Goal: Task Accomplishment & Management: Manage account settings

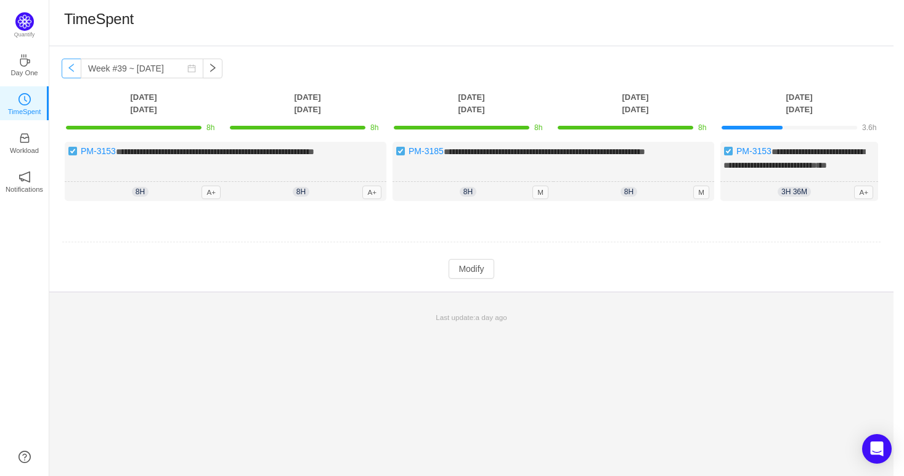
click at [70, 67] on button "button" at bounding box center [72, 69] width 20 height 20
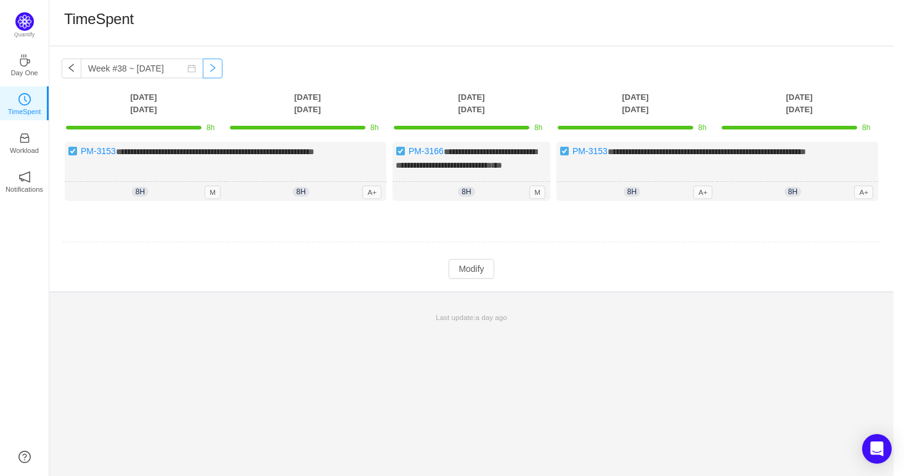
click at [206, 71] on button "button" at bounding box center [213, 69] width 20 height 20
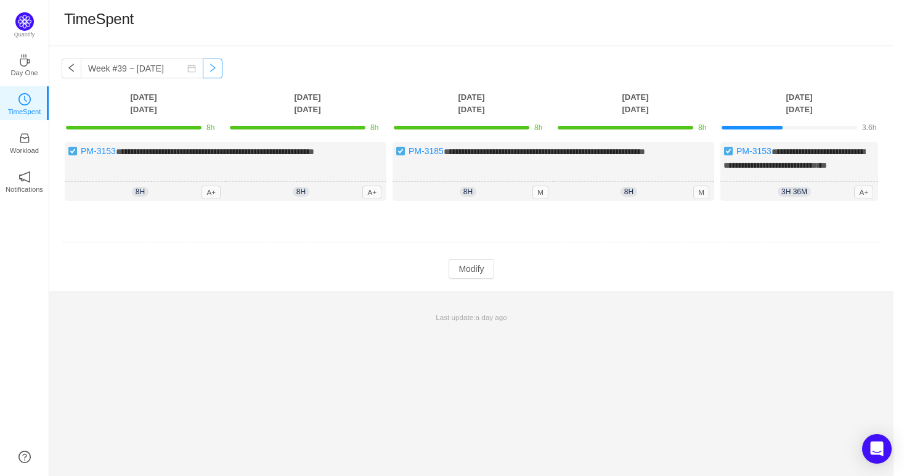
click at [206, 71] on button "button" at bounding box center [213, 69] width 20 height 20
click at [72, 59] on button "button" at bounding box center [72, 69] width 20 height 20
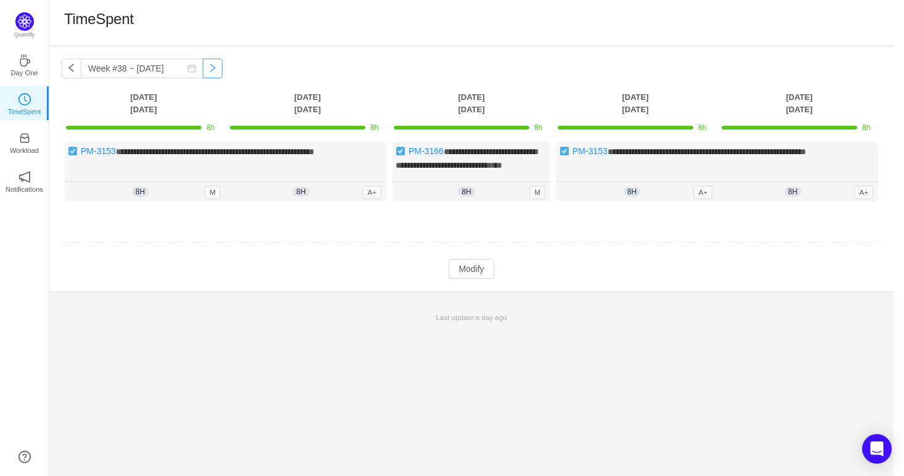
click at [205, 67] on button "button" at bounding box center [213, 69] width 20 height 20
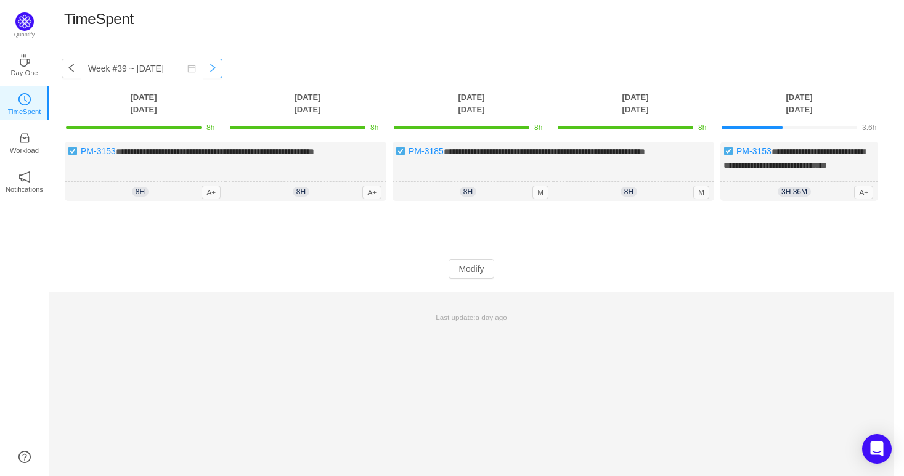
click at [205, 67] on button "button" at bounding box center [213, 69] width 20 height 20
click at [73, 70] on button "button" at bounding box center [72, 69] width 20 height 20
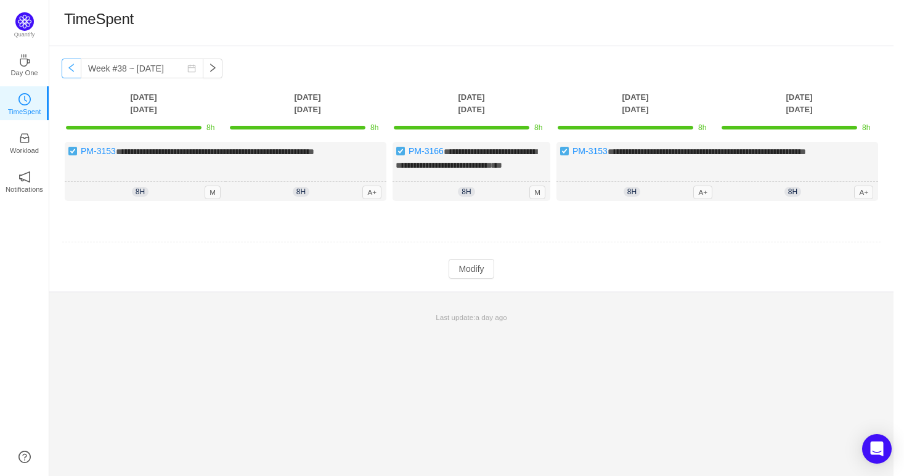
click at [73, 70] on button "button" at bounding box center [72, 69] width 20 height 20
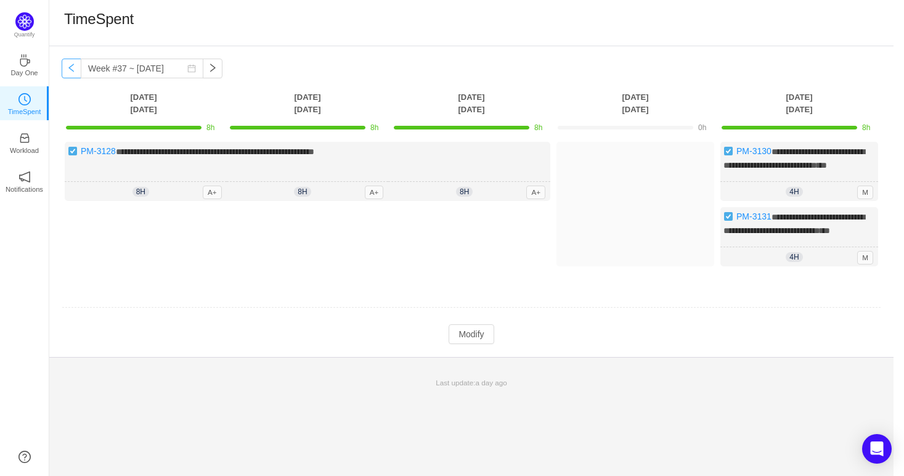
click at [73, 70] on button "button" at bounding box center [72, 69] width 20 height 20
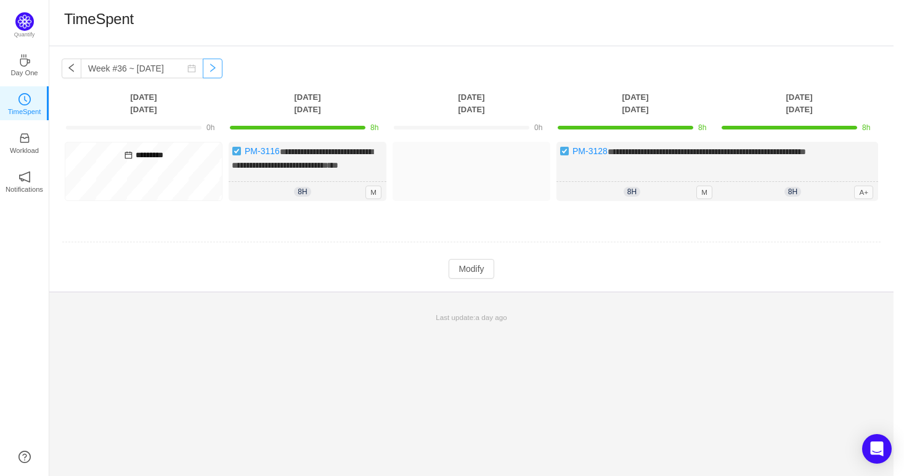
click at [206, 64] on button "button" at bounding box center [213, 69] width 20 height 20
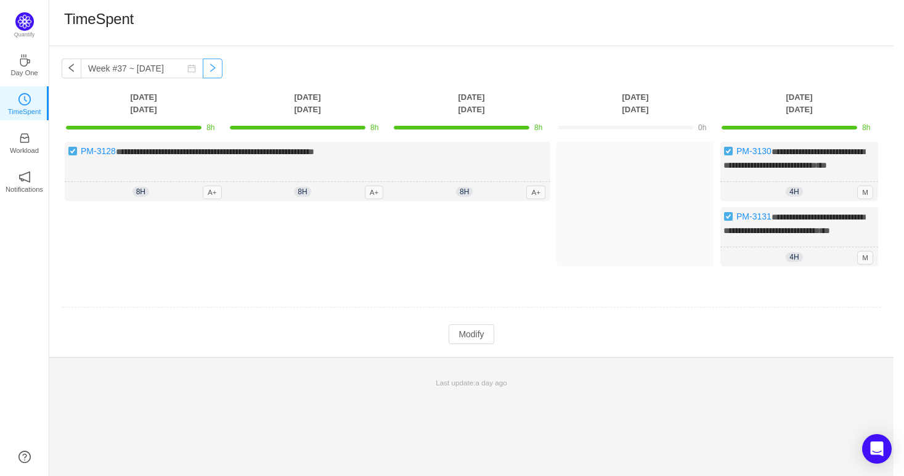
click at [206, 65] on button "button" at bounding box center [213, 69] width 20 height 20
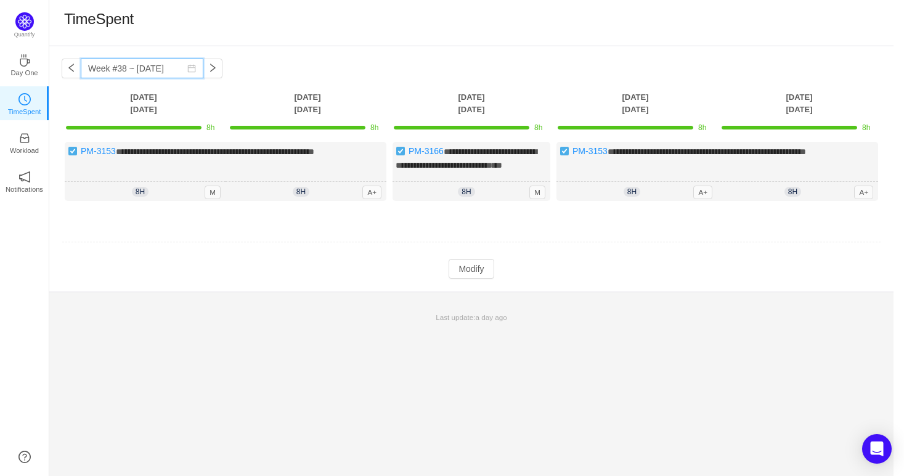
click at [81, 65] on input "Week #38 ~ [DATE]" at bounding box center [142, 69] width 123 height 20
click at [316, 49] on div "**********" at bounding box center [471, 168] width 844 height 245
click at [71, 72] on button "button" at bounding box center [72, 69] width 20 height 20
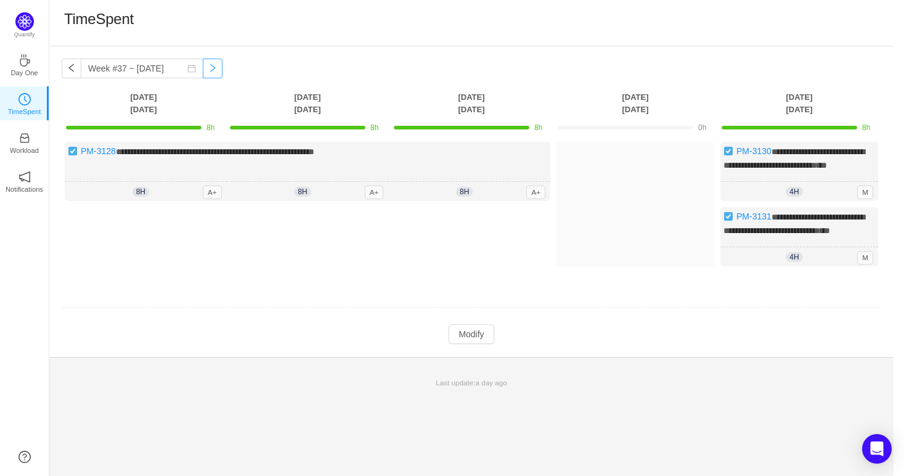
click at [203, 69] on button "button" at bounding box center [213, 69] width 20 height 20
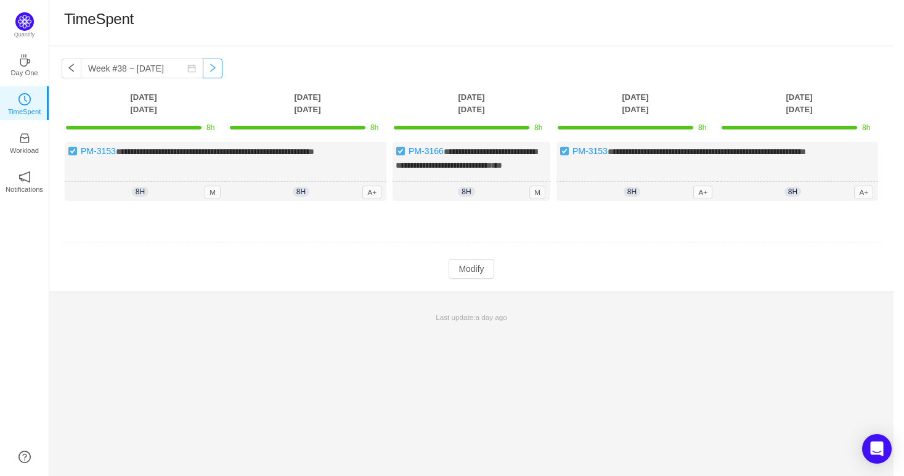
click at [203, 69] on button "button" at bounding box center [213, 69] width 20 height 20
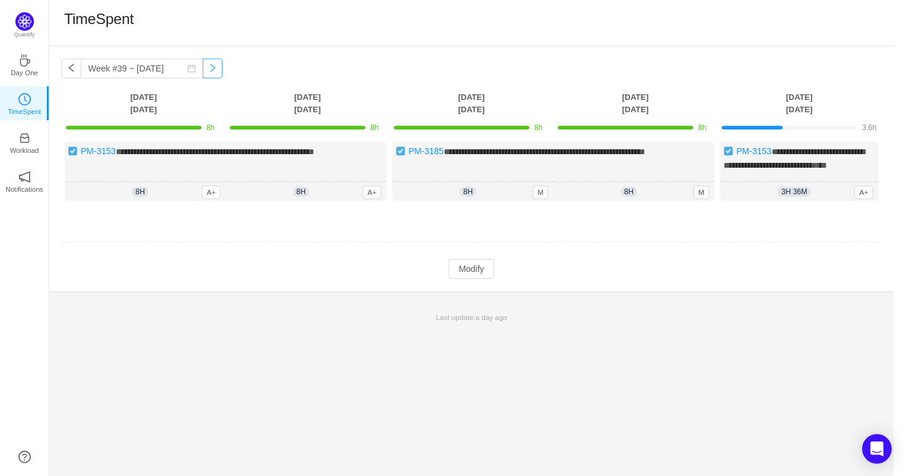
click at [203, 69] on button "button" at bounding box center [213, 69] width 20 height 20
click at [69, 70] on button "button" at bounding box center [72, 69] width 20 height 20
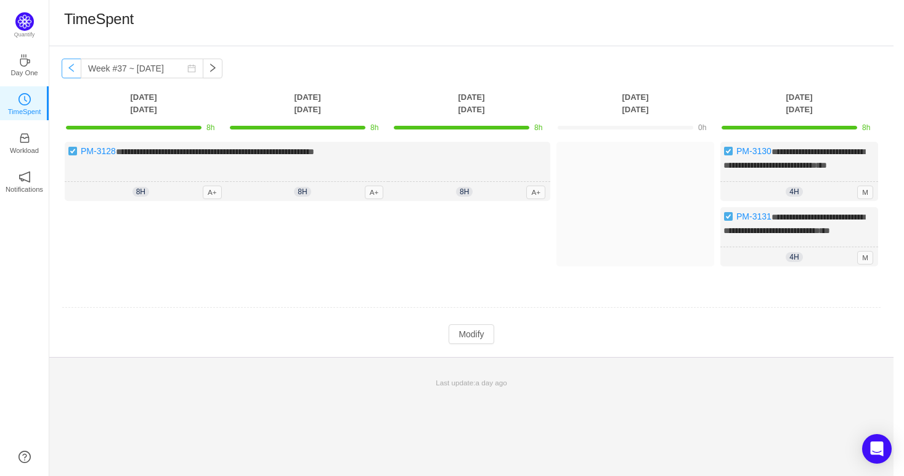
click at [71, 70] on button "button" at bounding box center [72, 69] width 20 height 20
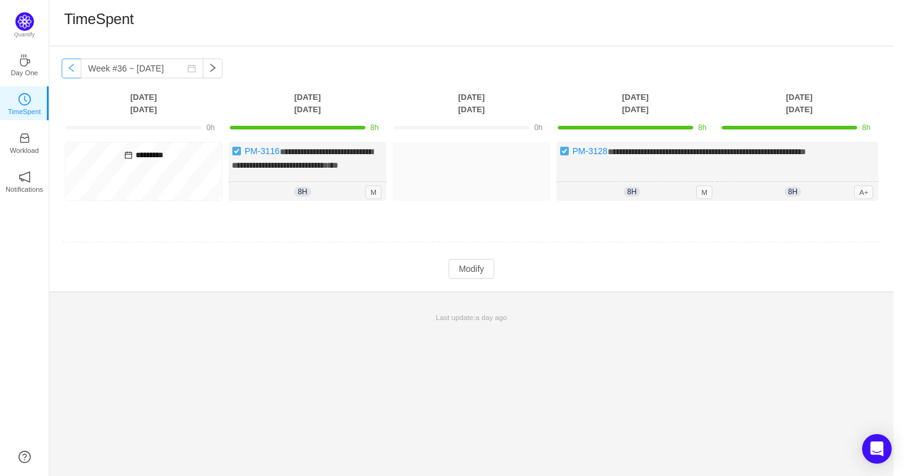
click at [71, 70] on button "button" at bounding box center [72, 69] width 20 height 20
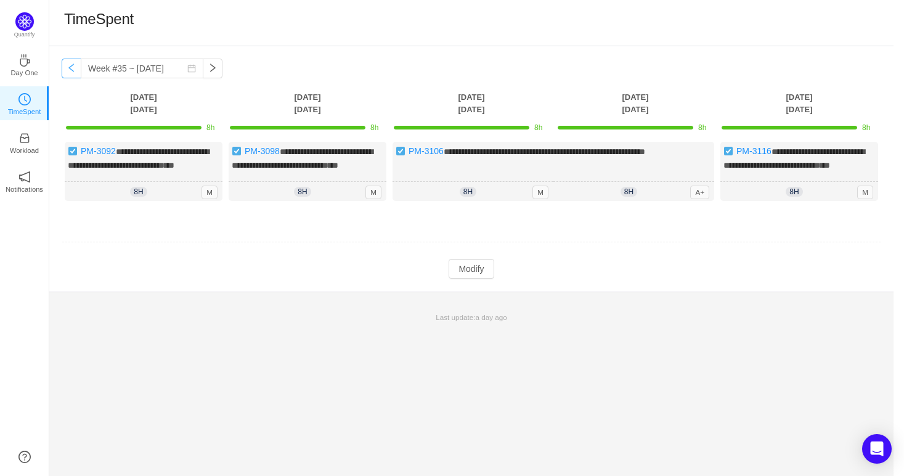
click at [71, 70] on button "button" at bounding box center [72, 69] width 20 height 20
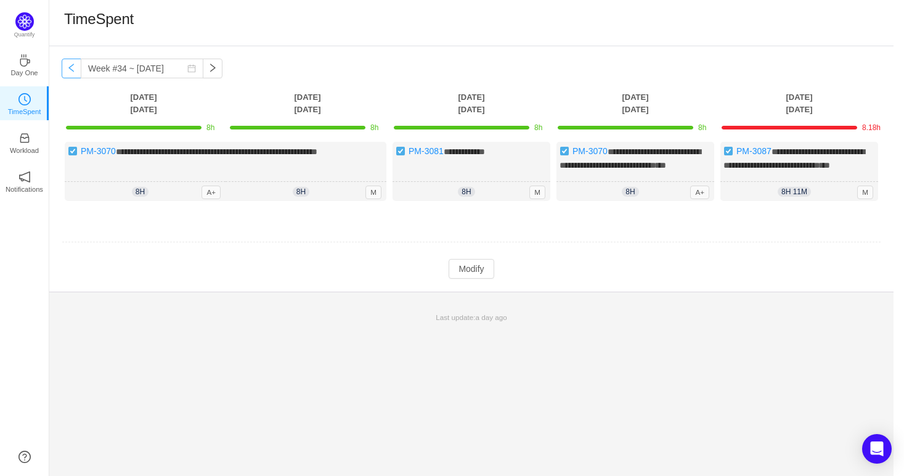
click at [71, 70] on button "button" at bounding box center [72, 69] width 20 height 20
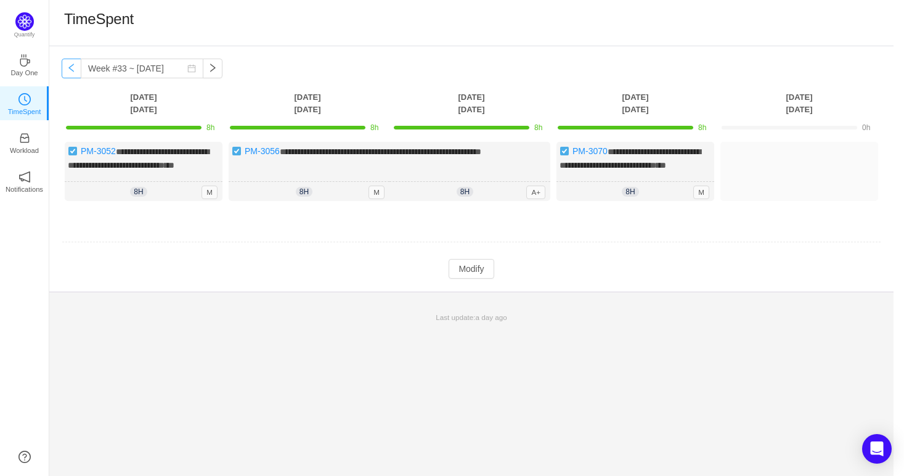
click at [71, 70] on button "button" at bounding box center [72, 69] width 20 height 20
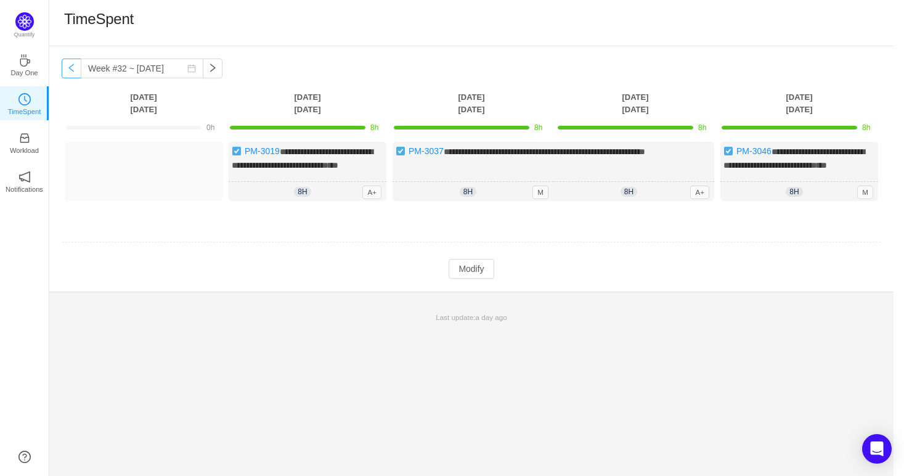
click at [71, 70] on button "button" at bounding box center [72, 69] width 20 height 20
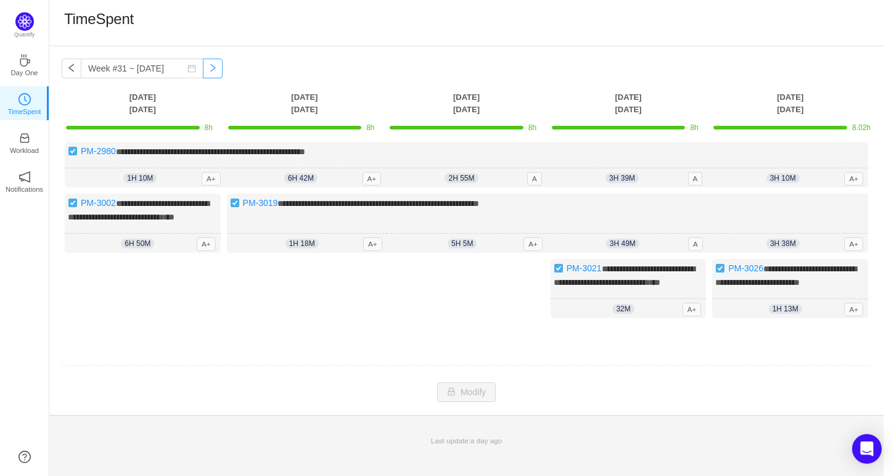
click at [204, 65] on button "button" at bounding box center [213, 69] width 20 height 20
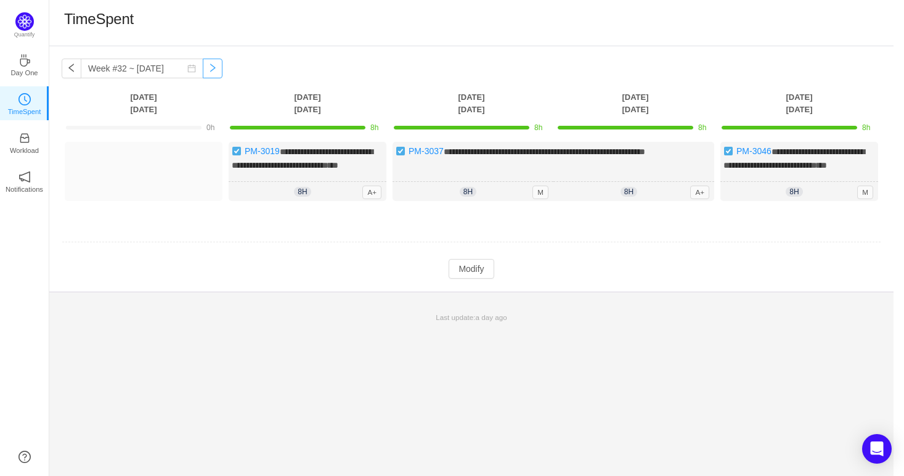
click at [204, 65] on button "button" at bounding box center [213, 69] width 20 height 20
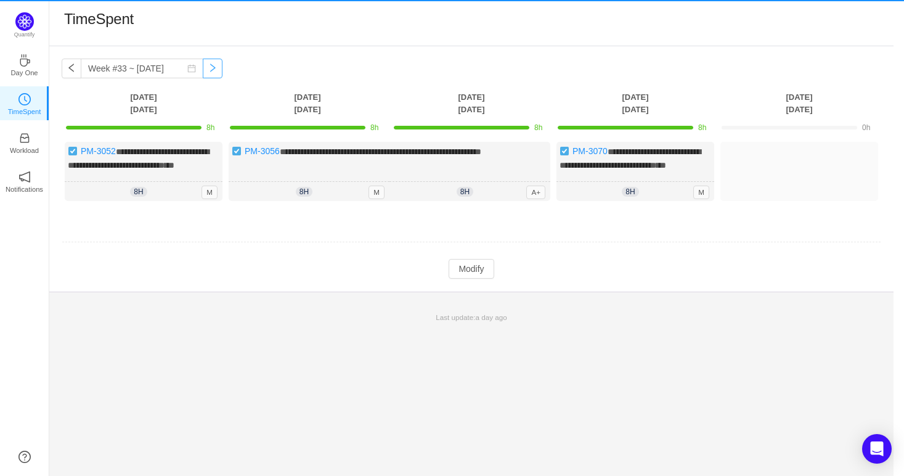
click at [204, 65] on button "button" at bounding box center [213, 69] width 20 height 20
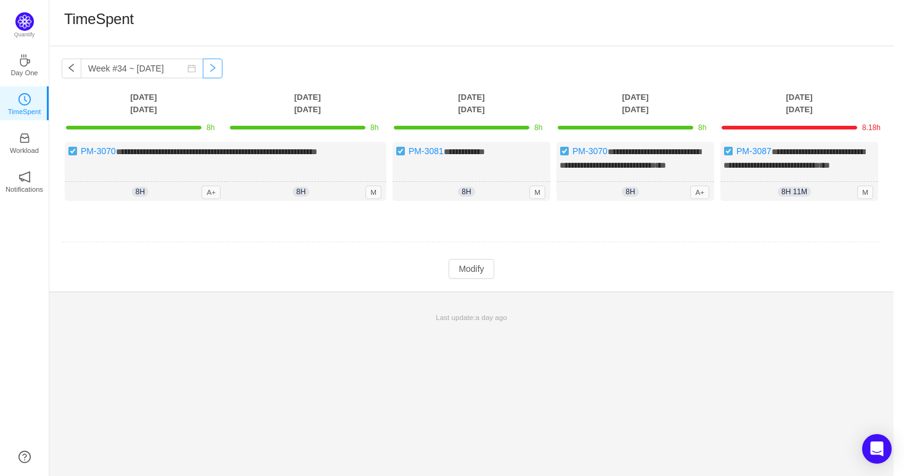
click at [204, 65] on button "button" at bounding box center [213, 69] width 20 height 20
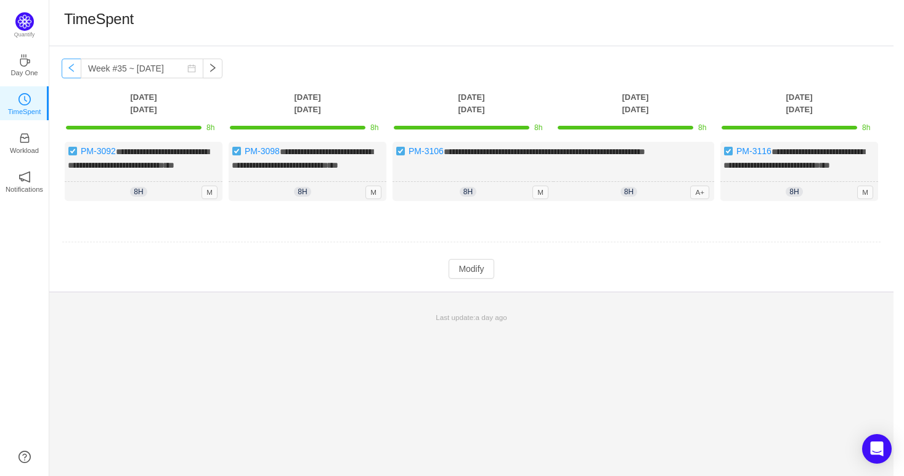
click at [73, 70] on button "button" at bounding box center [72, 69] width 20 height 20
type input "Week #34 ~ [DATE]"
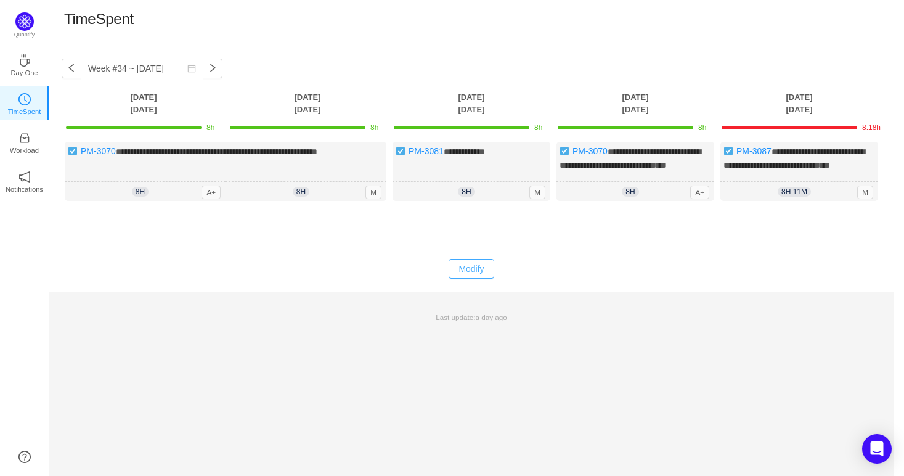
click at [480, 279] on button "Modify" at bounding box center [471, 269] width 45 height 20
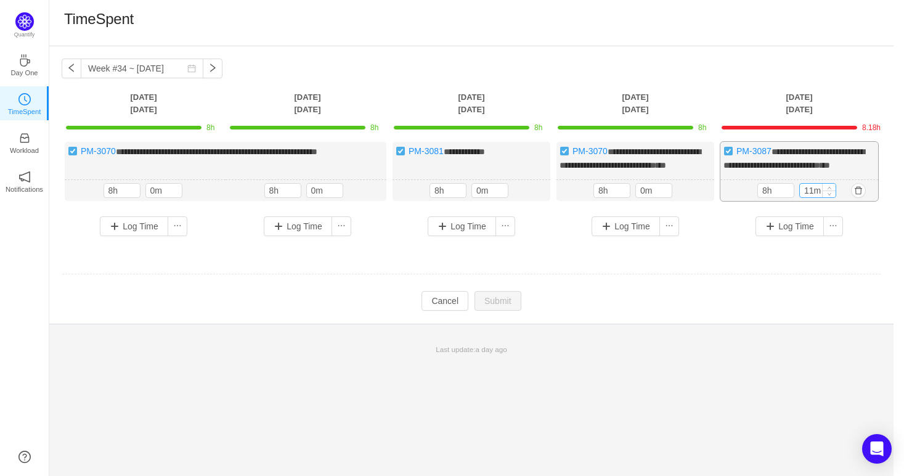
click at [812, 197] on input "11m" at bounding box center [818, 191] width 36 height 14
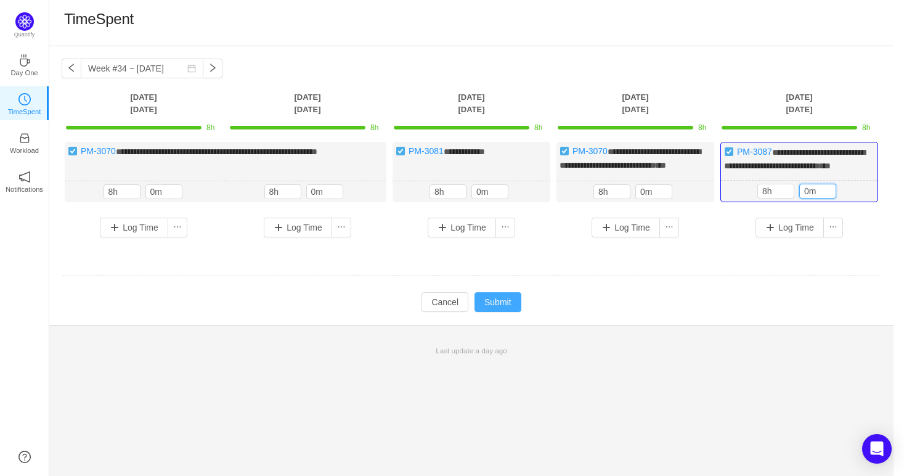
type input "0m"
click at [493, 312] on button "Submit" at bounding box center [498, 302] width 47 height 20
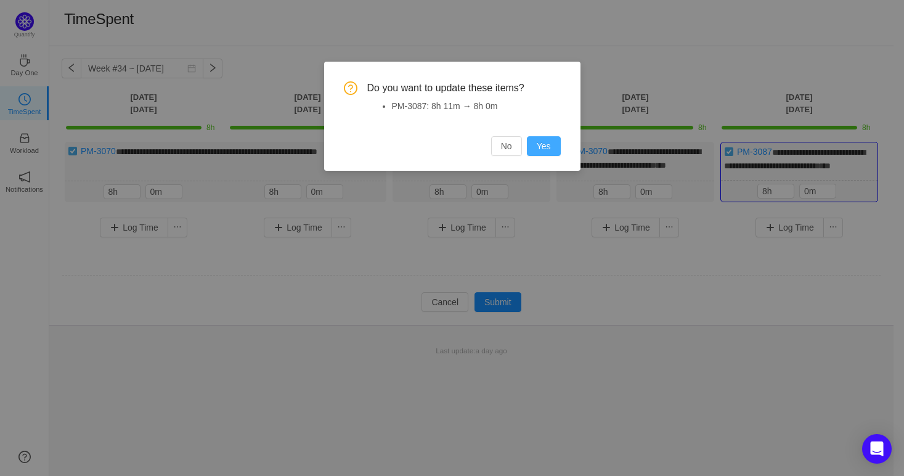
click at [547, 144] on button "Yes" at bounding box center [544, 146] width 34 height 20
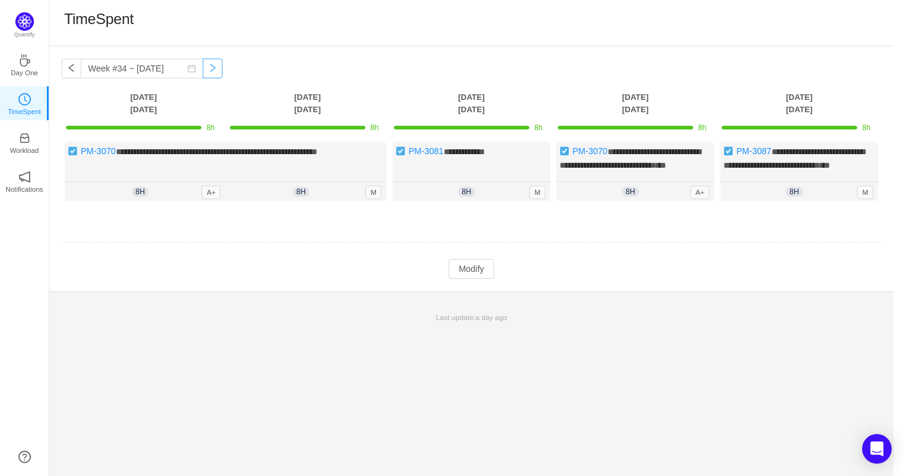
click at [203, 69] on button "button" at bounding box center [213, 69] width 20 height 20
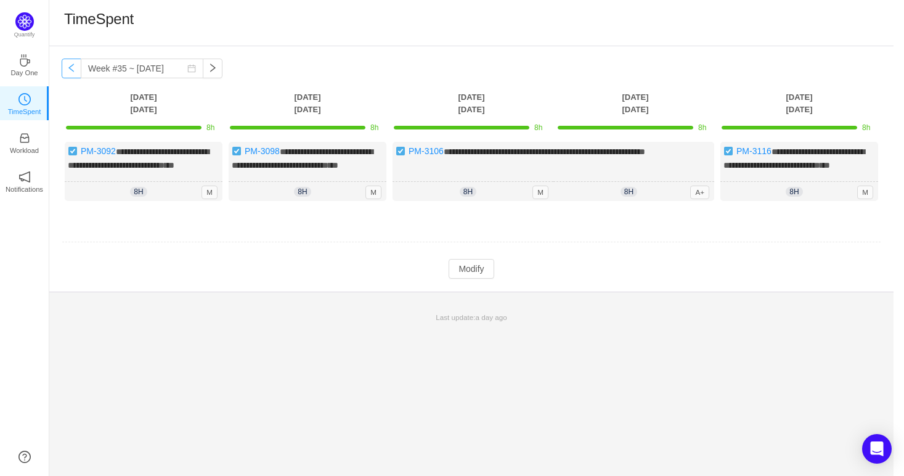
click at [74, 65] on button "button" at bounding box center [72, 69] width 20 height 20
type input "Week #34 ~ [DATE]"
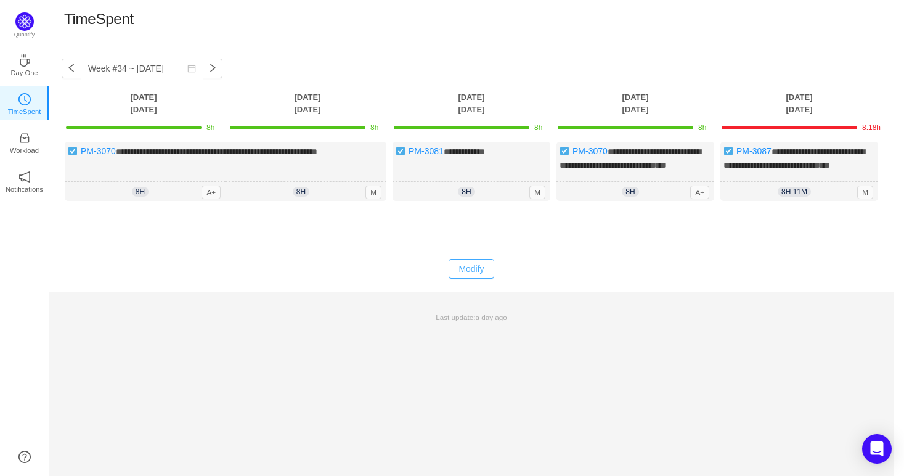
click at [463, 279] on button "Modify" at bounding box center [471, 269] width 45 height 20
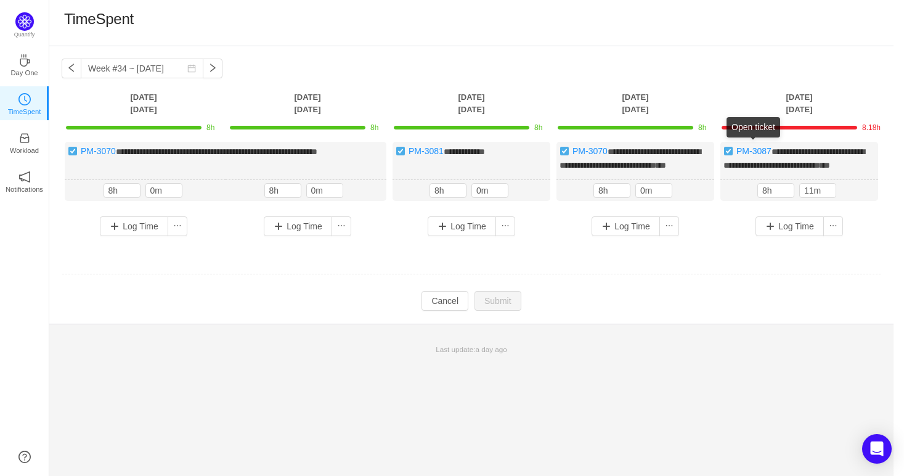
click at [757, 121] on div "Open ticket" at bounding box center [754, 127] width 54 height 20
click at [750, 150] on link "PM-3087" at bounding box center [753, 151] width 35 height 10
click at [855, 198] on button "button" at bounding box center [858, 190] width 15 height 15
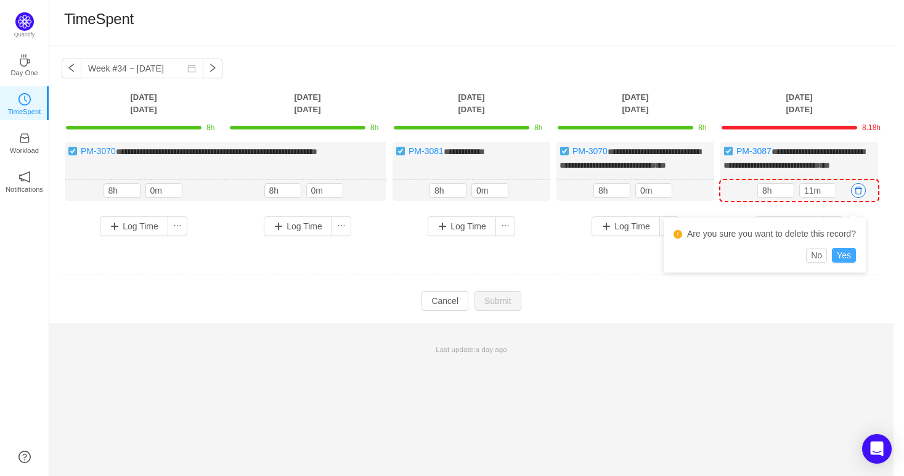
click at [850, 248] on button "Yes" at bounding box center [844, 255] width 24 height 15
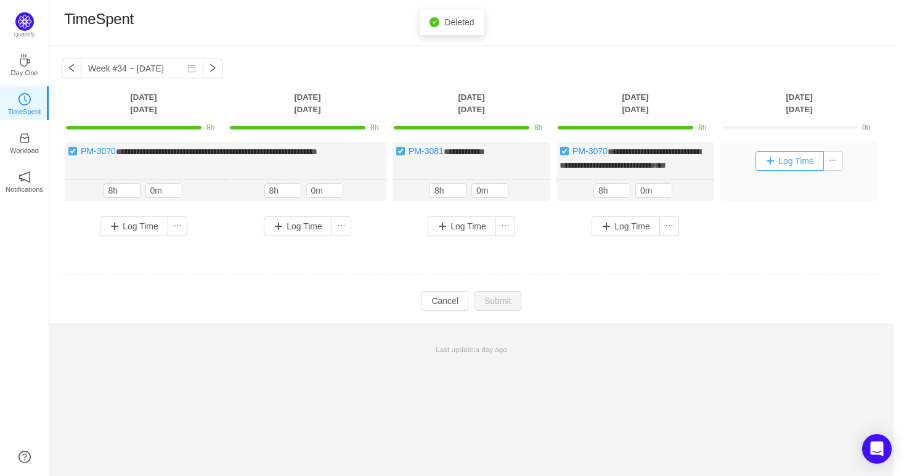
click at [792, 163] on button "Log Time" at bounding box center [790, 161] width 68 height 20
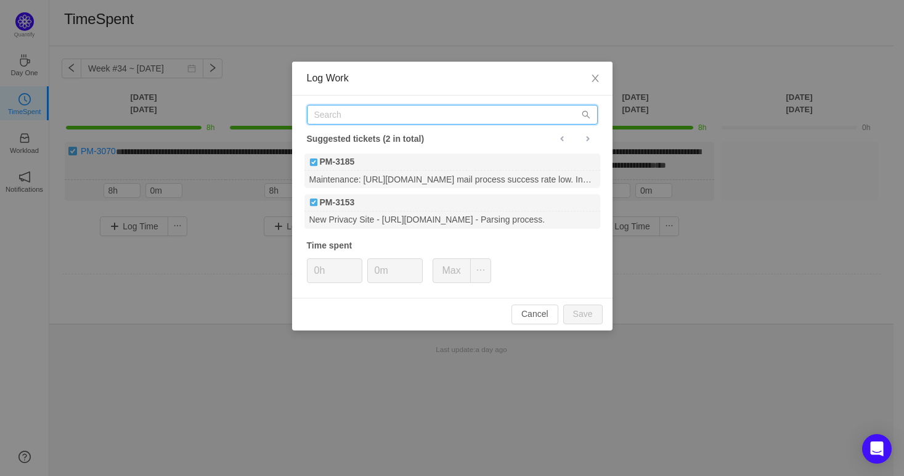
click at [442, 116] on input "text" at bounding box center [452, 115] width 291 height 20
paste input "[URL][DOMAIN_NAME]"
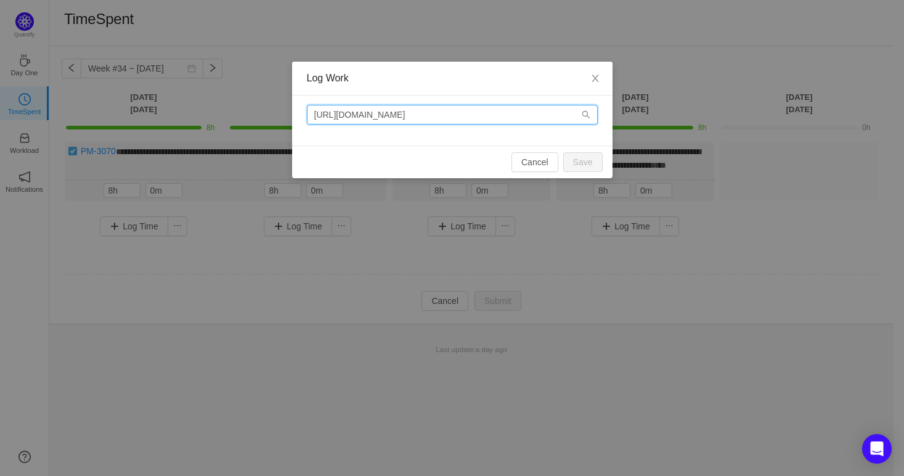
drag, startPoint x: 499, startPoint y: 115, endPoint x: 282, endPoint y: 118, distance: 216.9
click at [282, 118] on div "Log Work [URL][DOMAIN_NAME] Cancel Save" at bounding box center [452, 238] width 904 height 476
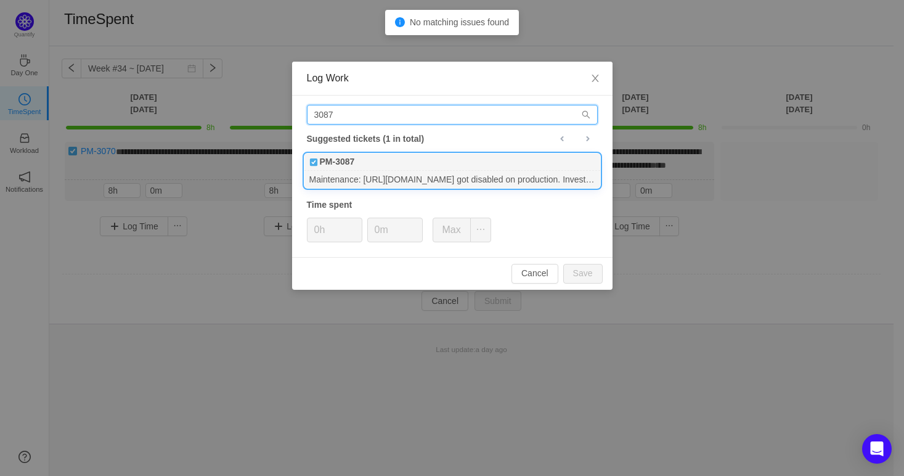
type input "3087"
click at [452, 177] on div "Maintenance: [URL][DOMAIN_NAME] got disabled on production. Investigate and fix." at bounding box center [452, 179] width 296 height 17
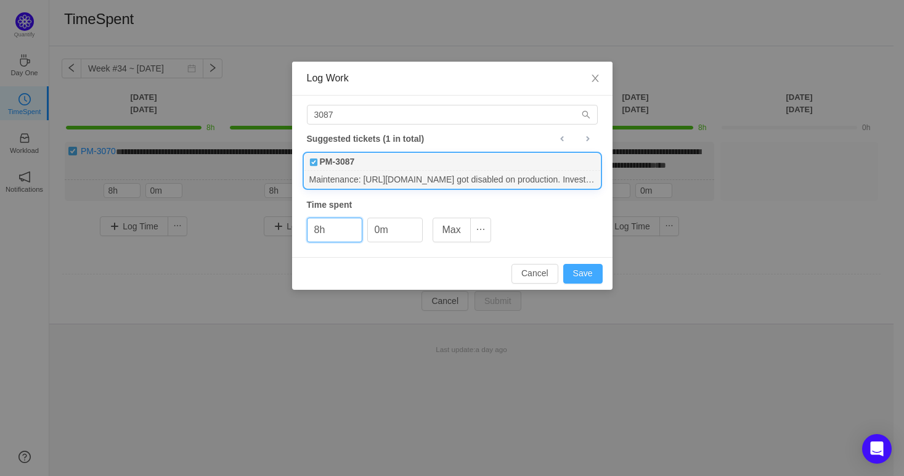
click at [587, 269] on button "Save" at bounding box center [582, 274] width 39 height 20
type input "0h"
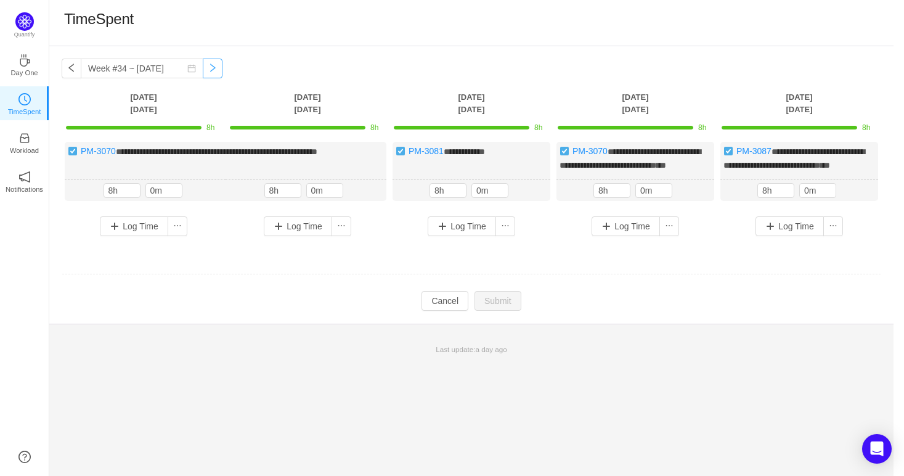
click at [203, 65] on button "button" at bounding box center [213, 69] width 20 height 20
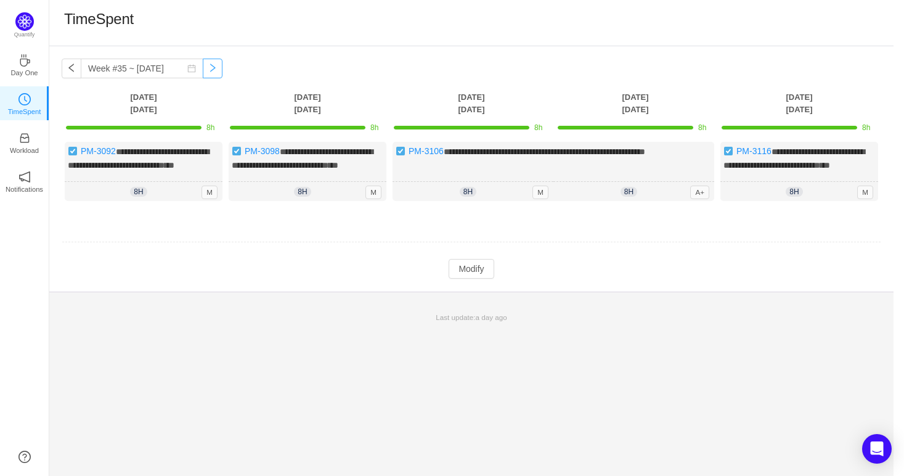
click at [203, 65] on button "button" at bounding box center [213, 69] width 20 height 20
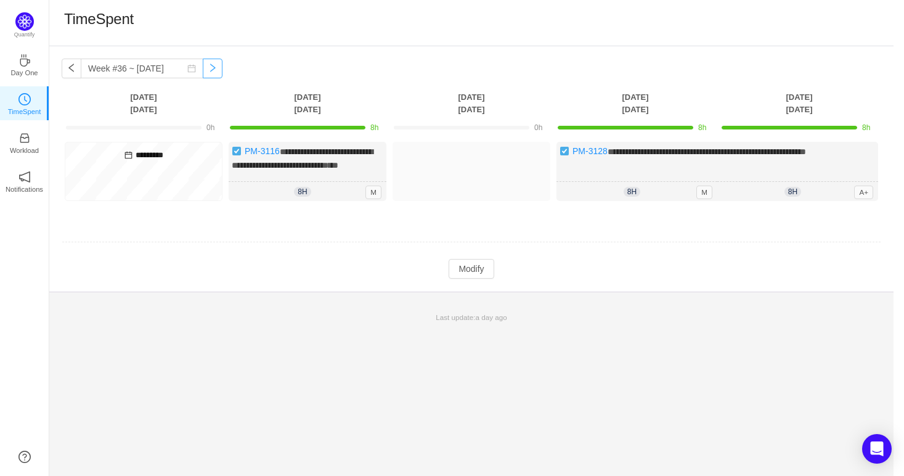
click at [203, 65] on button "button" at bounding box center [213, 69] width 20 height 20
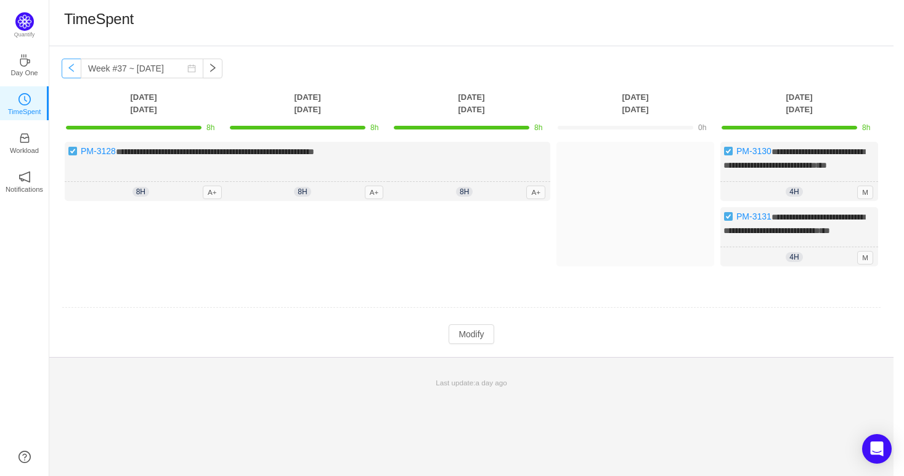
click at [75, 59] on button "button" at bounding box center [72, 69] width 20 height 20
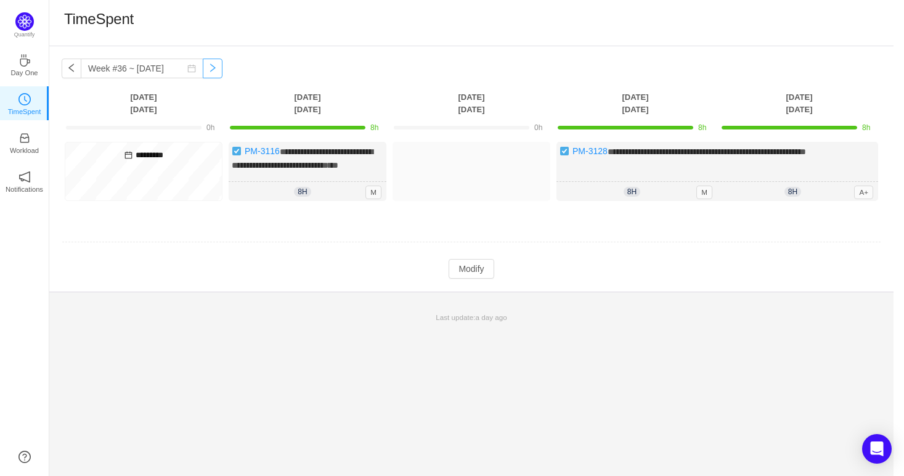
click at [205, 70] on button "button" at bounding box center [213, 69] width 20 height 20
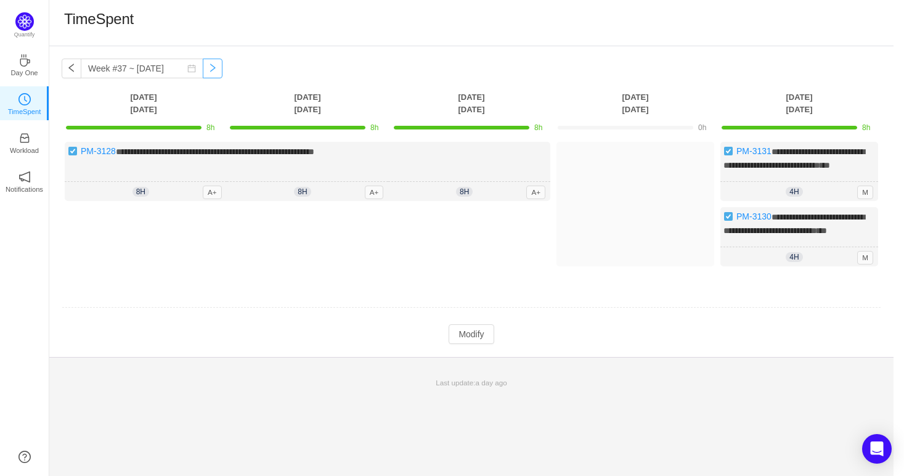
click at [205, 70] on button "button" at bounding box center [213, 69] width 20 height 20
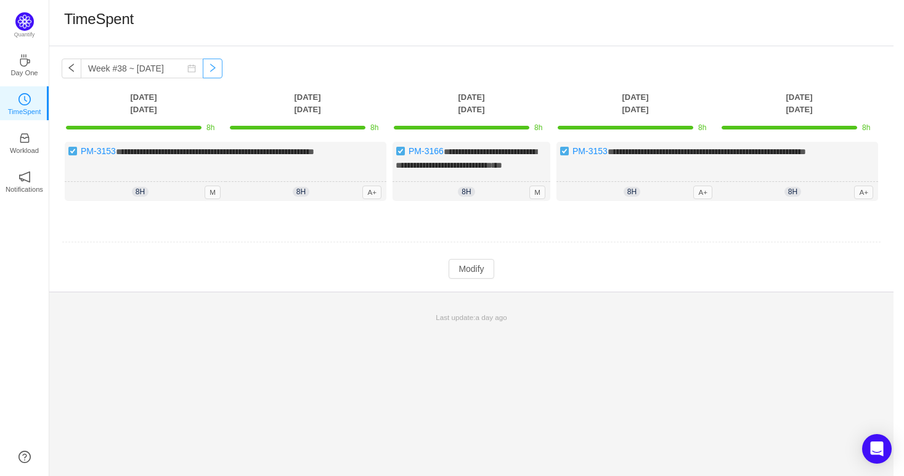
click at [205, 70] on button "button" at bounding box center [213, 69] width 20 height 20
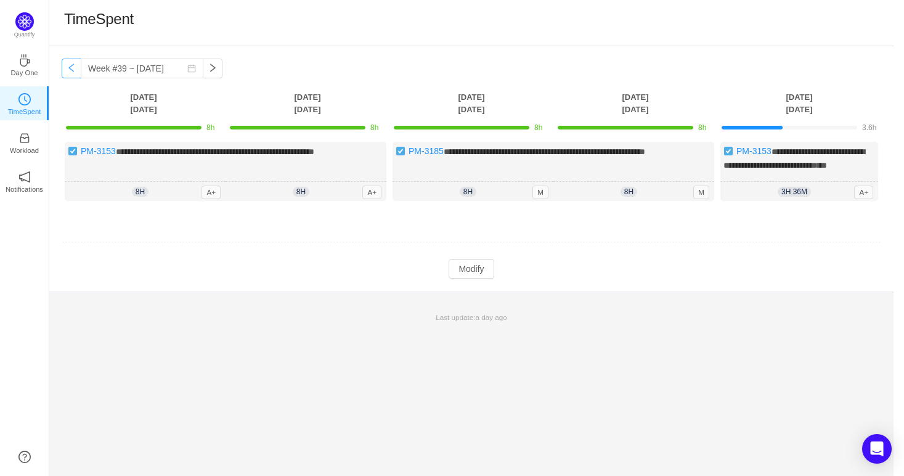
click at [75, 70] on button "button" at bounding box center [72, 69] width 20 height 20
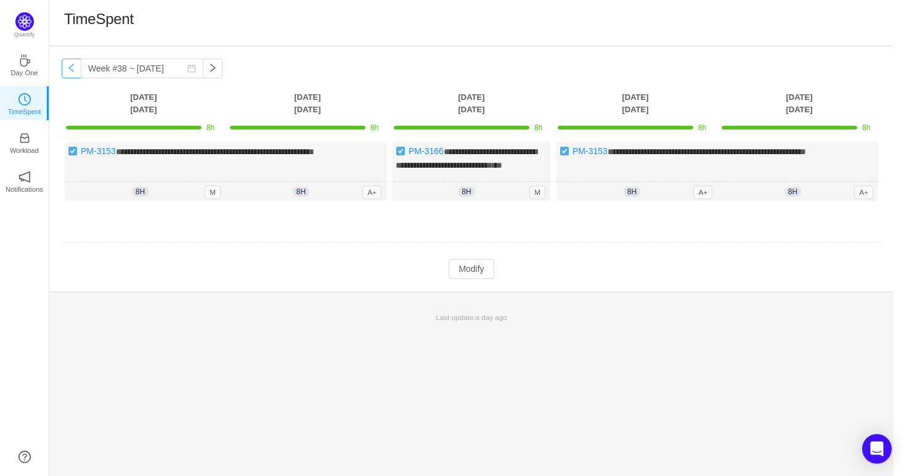
click at [68, 65] on button "button" at bounding box center [72, 69] width 20 height 20
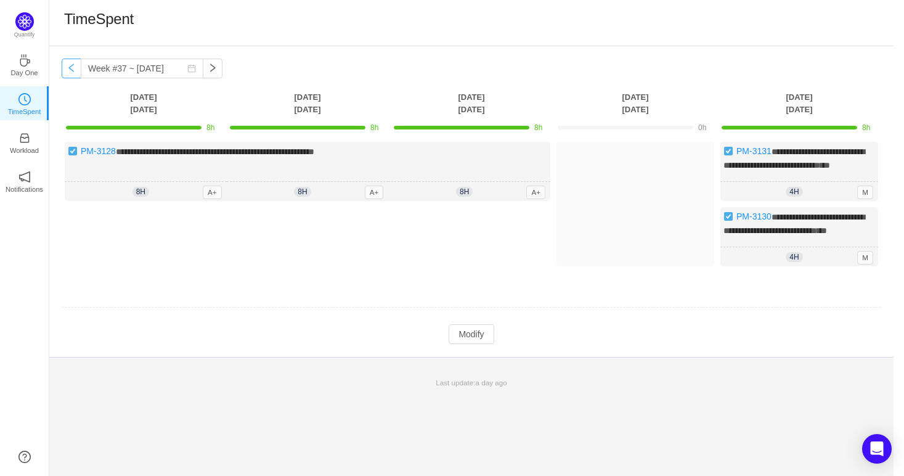
click at [68, 71] on button "button" at bounding box center [72, 69] width 20 height 20
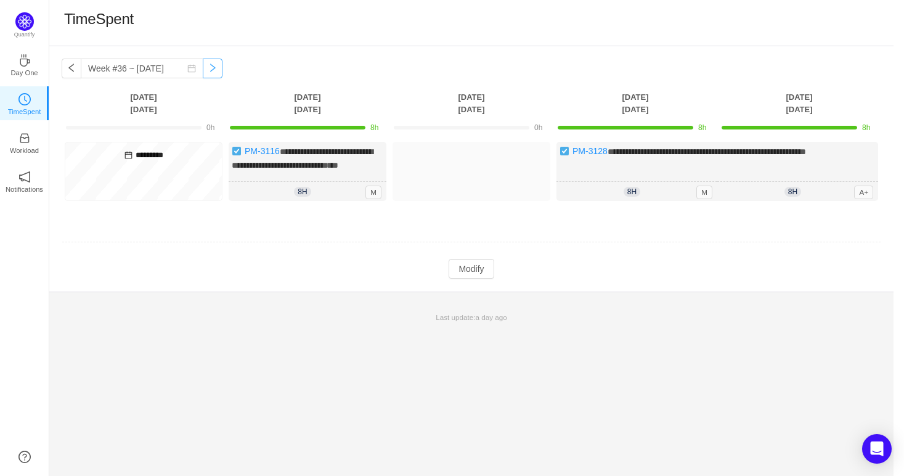
click at [203, 65] on button "button" at bounding box center [213, 69] width 20 height 20
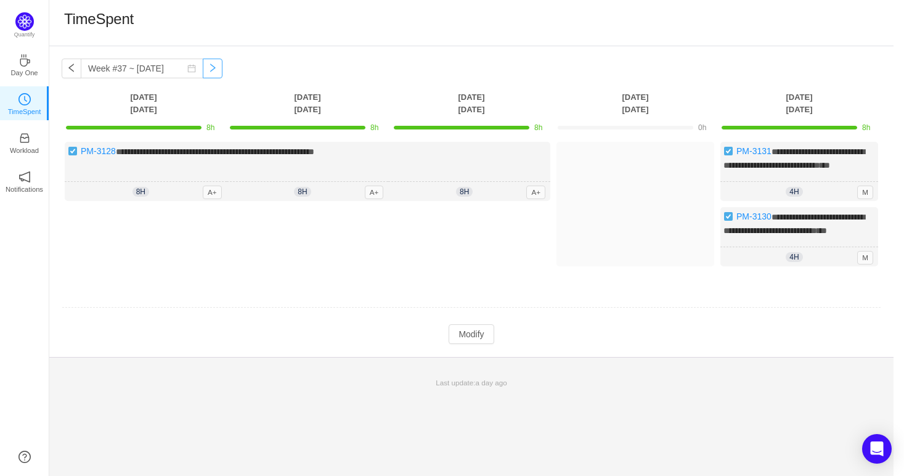
click at [203, 68] on button "button" at bounding box center [213, 69] width 20 height 20
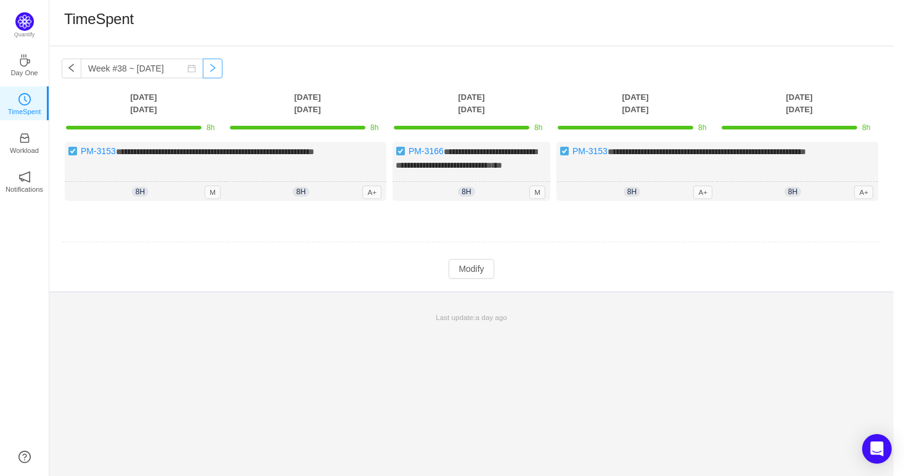
click at [203, 68] on button "button" at bounding box center [213, 69] width 20 height 20
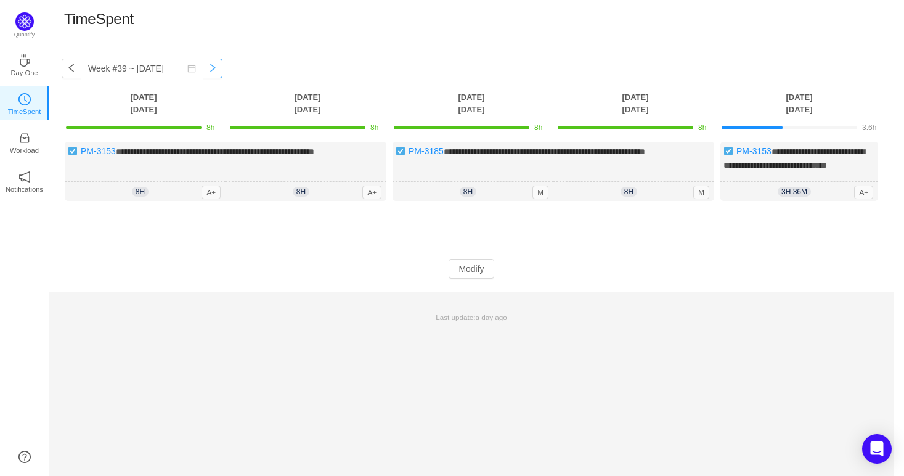
click at [203, 68] on button "button" at bounding box center [213, 69] width 20 height 20
click at [74, 70] on button "button" at bounding box center [72, 69] width 20 height 20
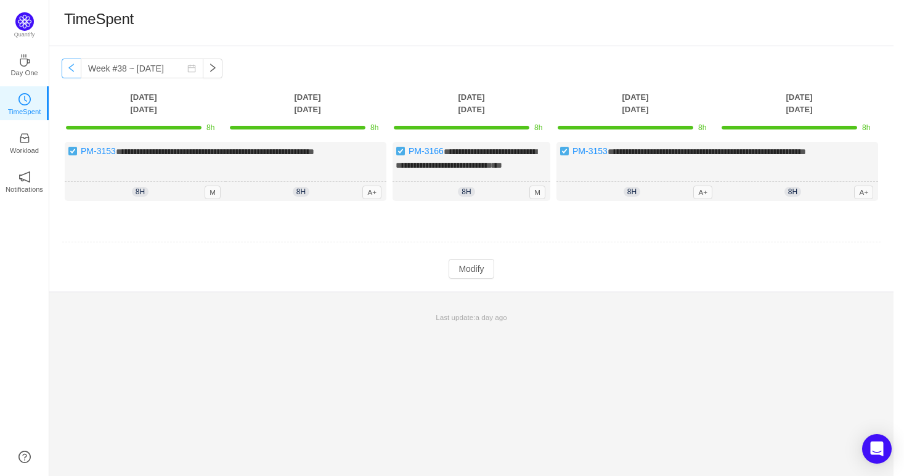
click at [74, 70] on button "button" at bounding box center [72, 69] width 20 height 20
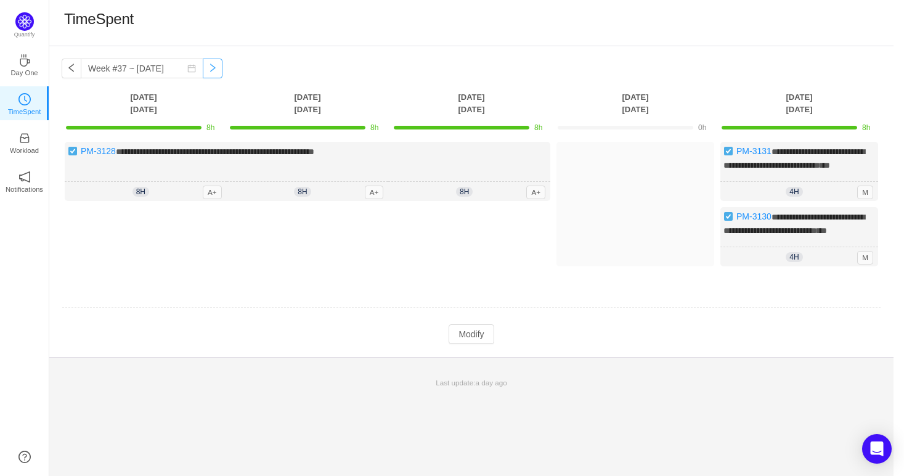
click at [209, 72] on button "button" at bounding box center [213, 69] width 20 height 20
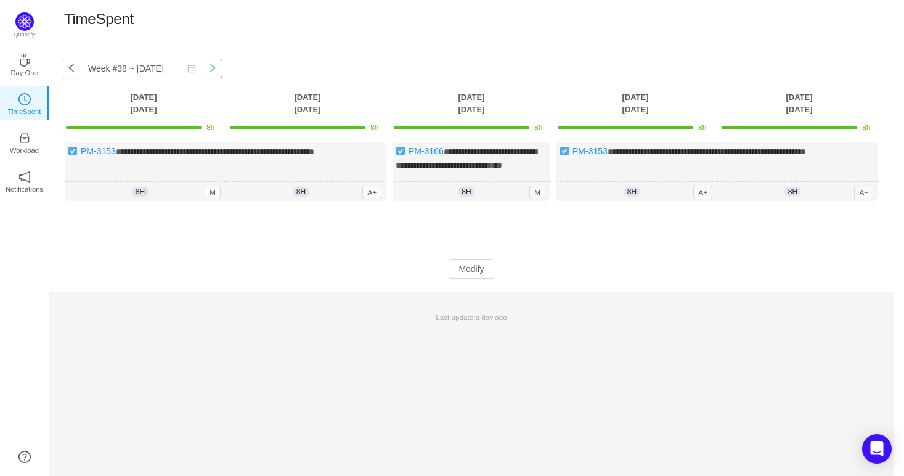
click at [209, 72] on button "button" at bounding box center [213, 69] width 20 height 20
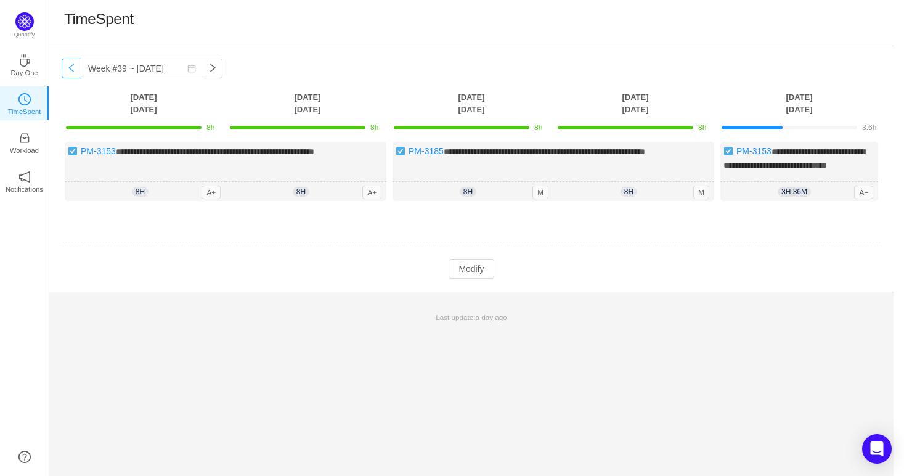
click at [71, 70] on button "button" at bounding box center [72, 69] width 20 height 20
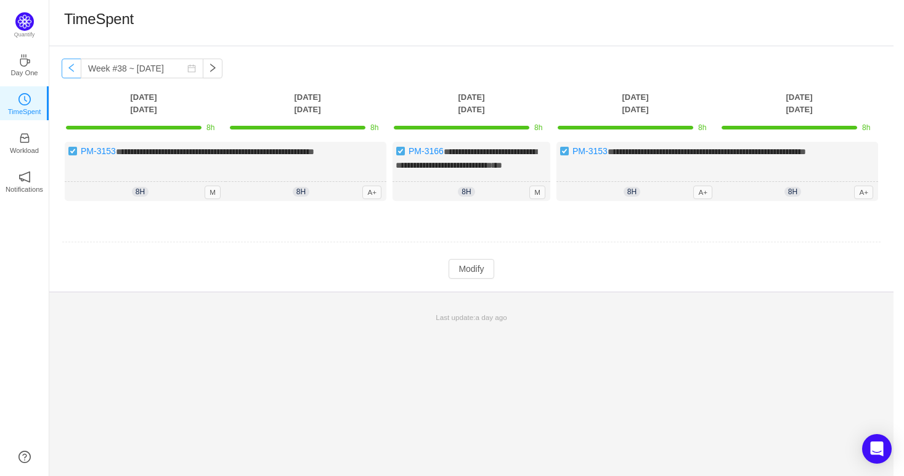
click at [73, 68] on button "button" at bounding box center [72, 69] width 20 height 20
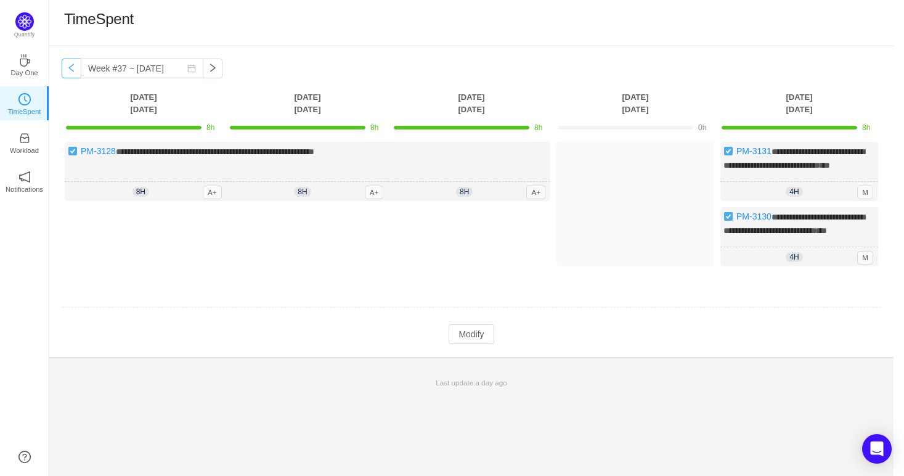
click at [68, 68] on button "button" at bounding box center [72, 69] width 20 height 20
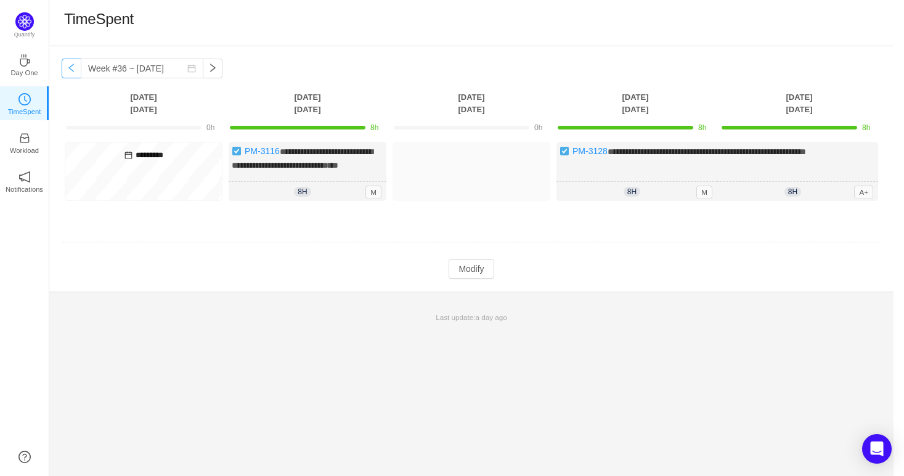
click at [77, 71] on button "button" at bounding box center [72, 69] width 20 height 20
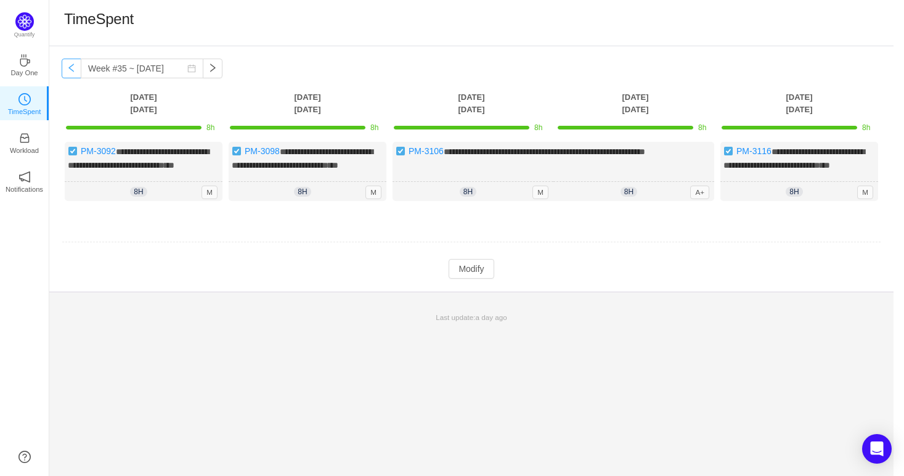
click at [70, 71] on button "button" at bounding box center [72, 69] width 20 height 20
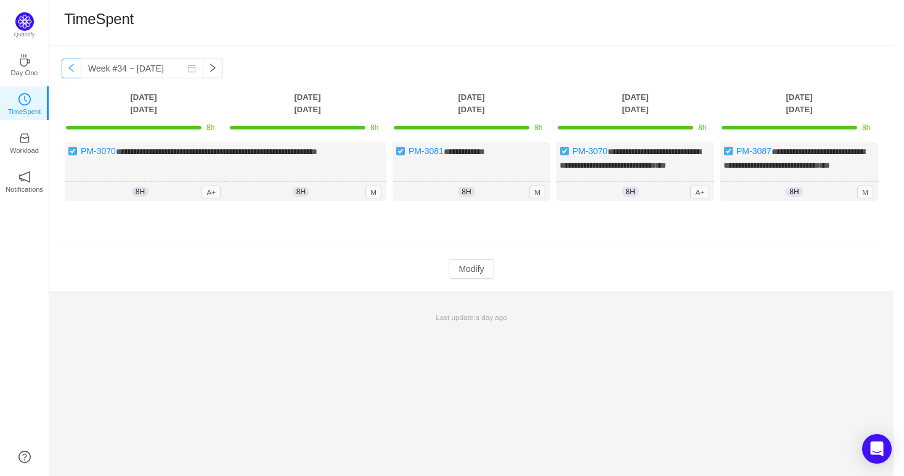
click at [70, 71] on button "button" at bounding box center [72, 69] width 20 height 20
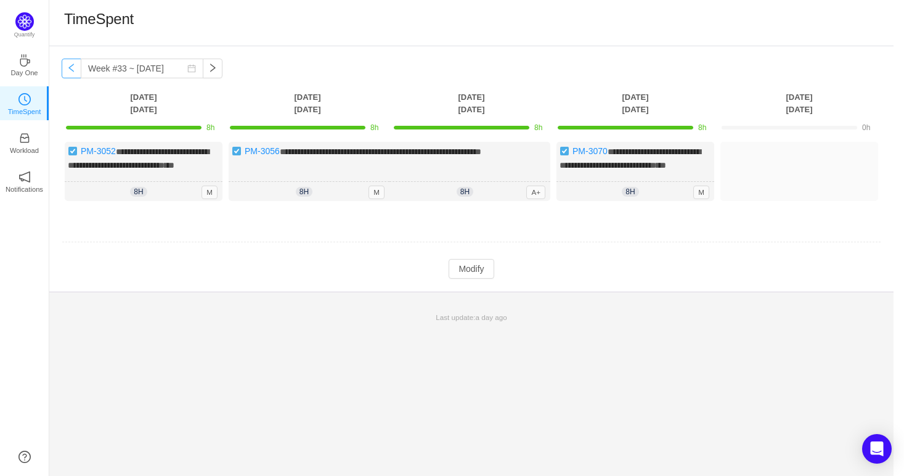
click at [70, 71] on button "button" at bounding box center [72, 69] width 20 height 20
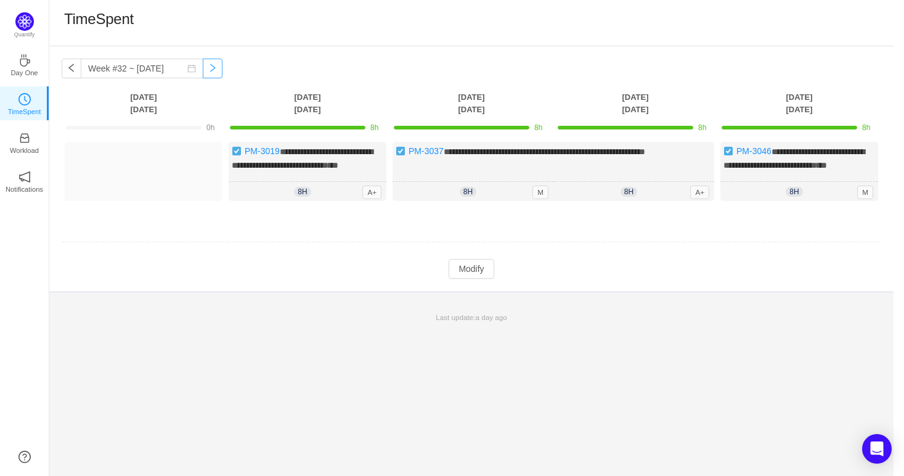
click at [203, 71] on button "button" at bounding box center [213, 69] width 20 height 20
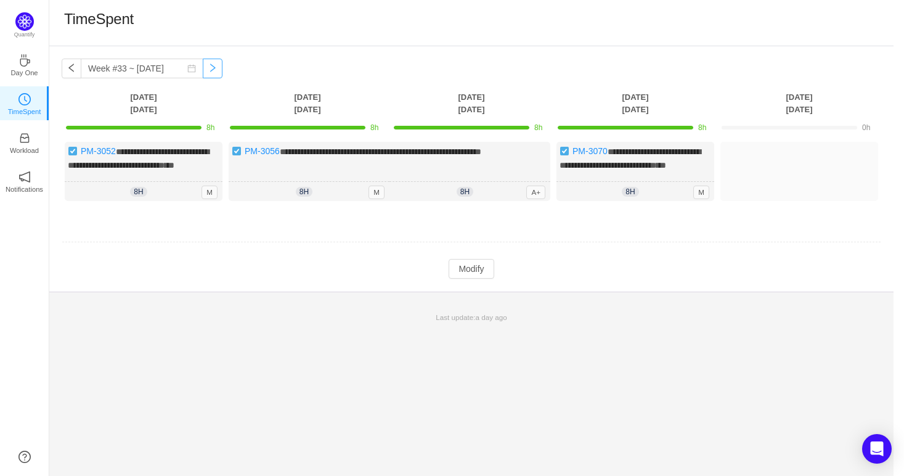
click at [203, 71] on button "button" at bounding box center [213, 69] width 20 height 20
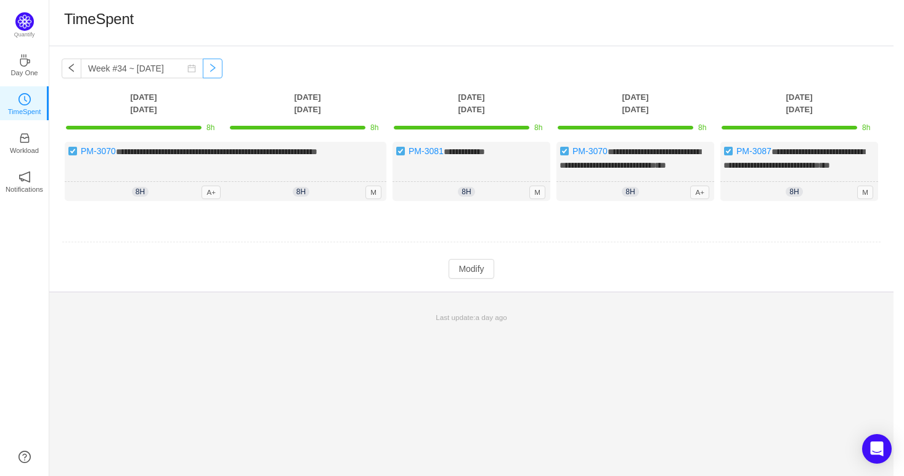
click at [203, 71] on button "button" at bounding box center [213, 69] width 20 height 20
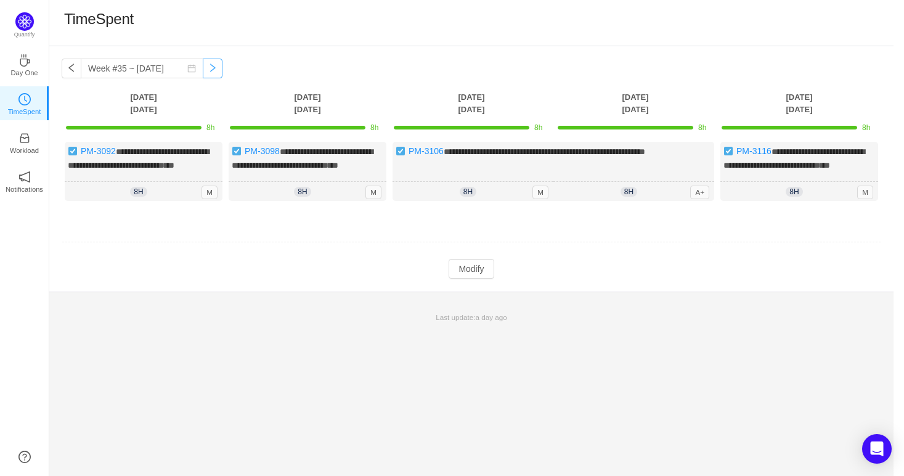
click at [211, 70] on button "button" at bounding box center [213, 69] width 20 height 20
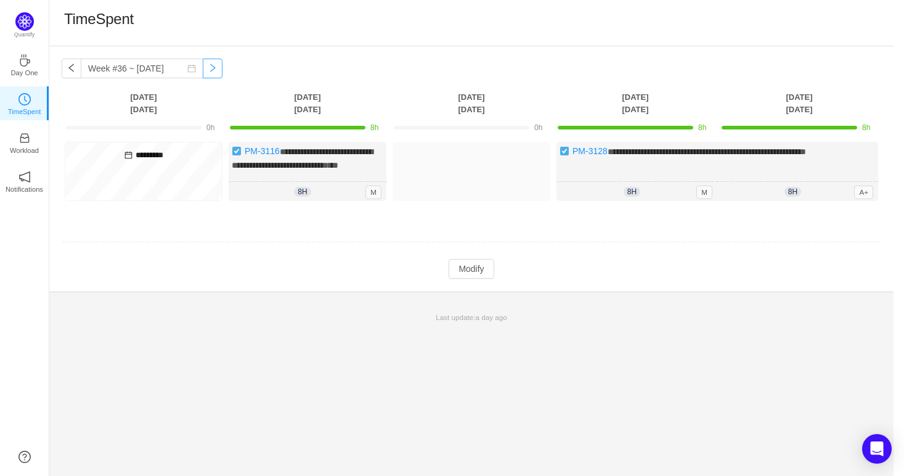
click at [207, 70] on button "button" at bounding box center [213, 69] width 20 height 20
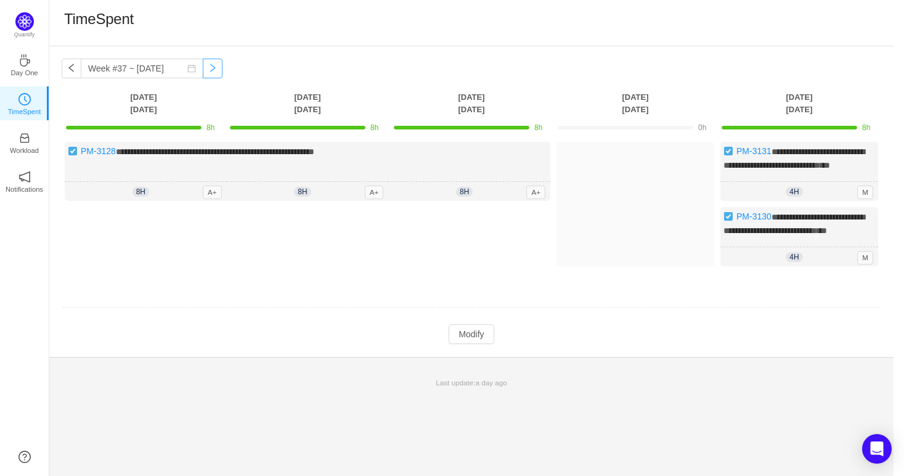
click at [207, 70] on button "button" at bounding box center [213, 69] width 20 height 20
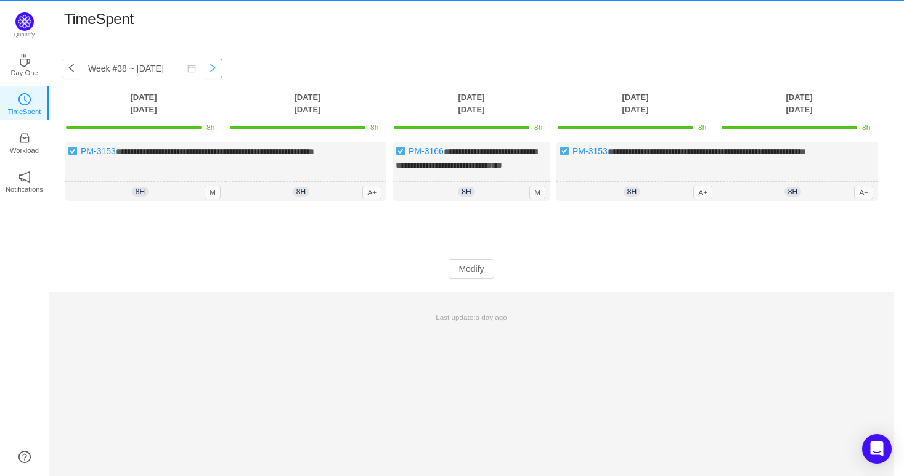
click at [207, 70] on button "button" at bounding box center [213, 69] width 20 height 20
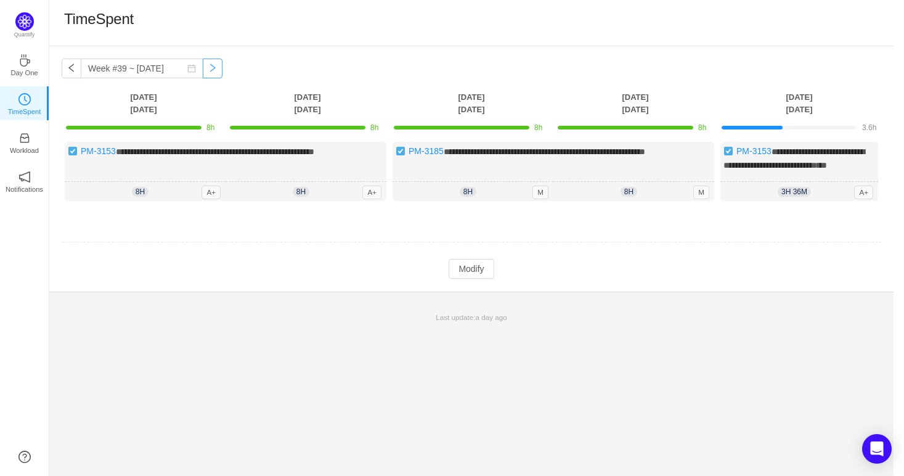
click at [207, 70] on button "button" at bounding box center [213, 69] width 20 height 20
click at [203, 75] on button "button" at bounding box center [213, 69] width 20 height 20
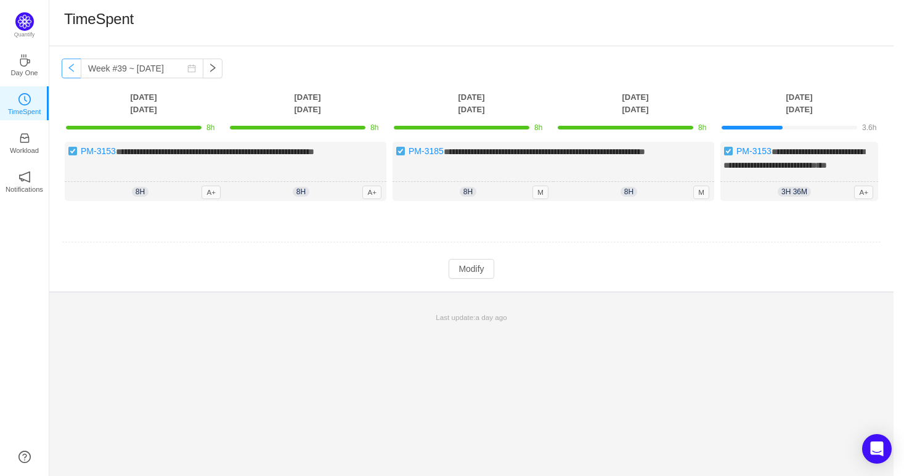
click at [69, 71] on button "button" at bounding box center [72, 69] width 20 height 20
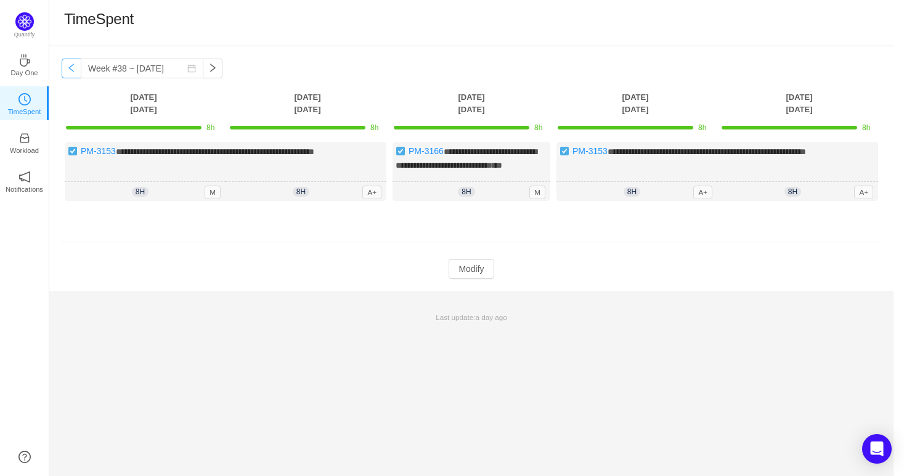
click at [73, 68] on button "button" at bounding box center [72, 69] width 20 height 20
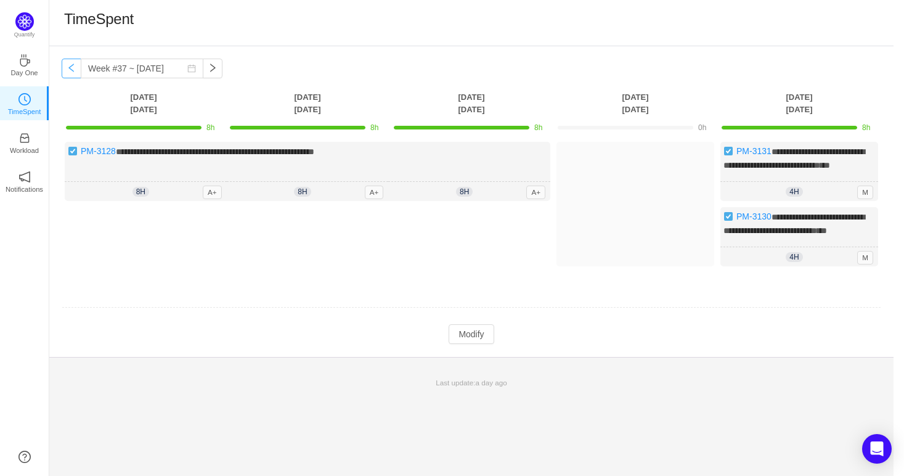
click at [73, 68] on button "button" at bounding box center [72, 69] width 20 height 20
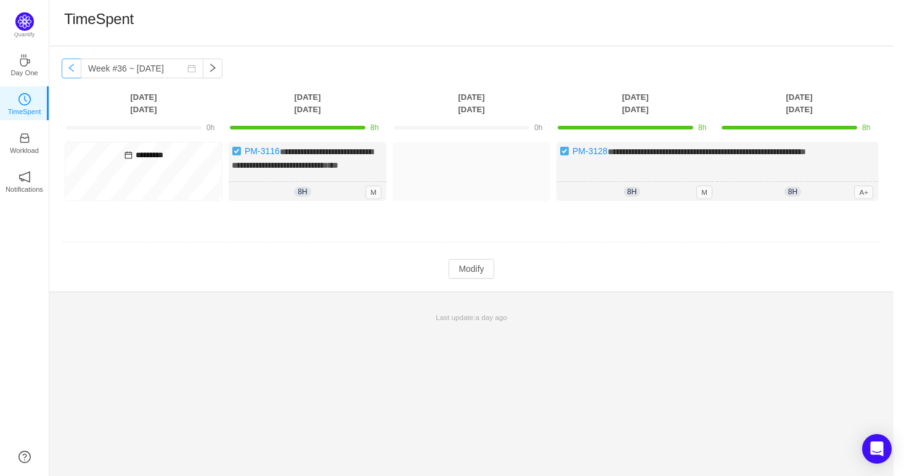
click at [73, 68] on button "button" at bounding box center [72, 69] width 20 height 20
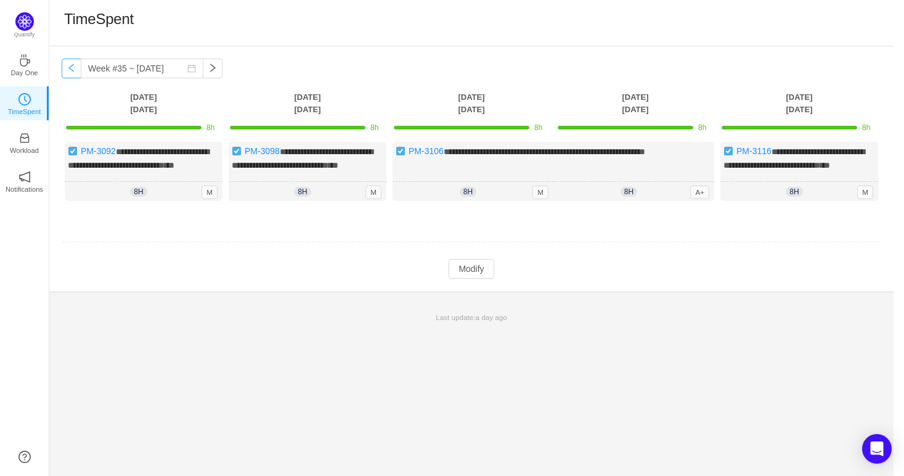
click at [73, 68] on button "button" at bounding box center [72, 69] width 20 height 20
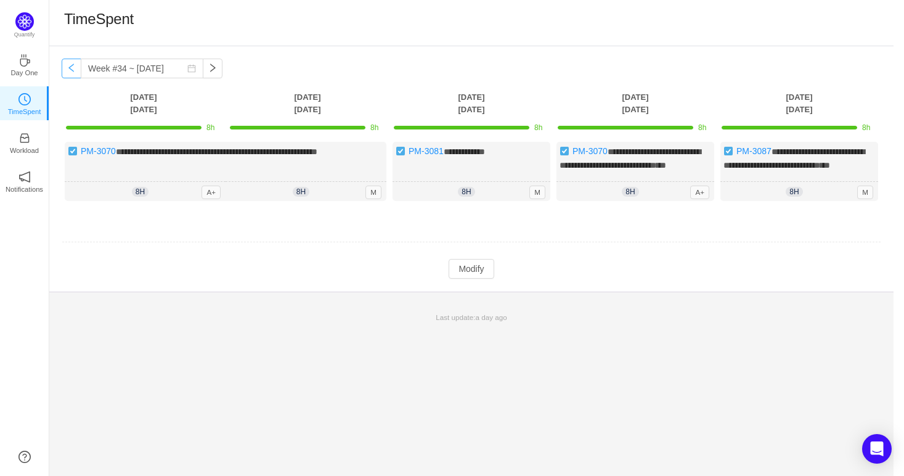
click at [73, 68] on button "button" at bounding box center [72, 69] width 20 height 20
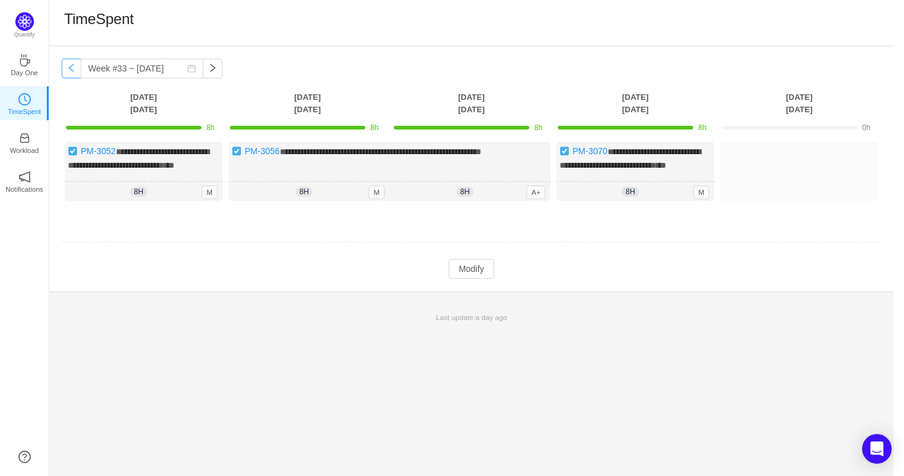
click at [73, 68] on button "button" at bounding box center [72, 69] width 20 height 20
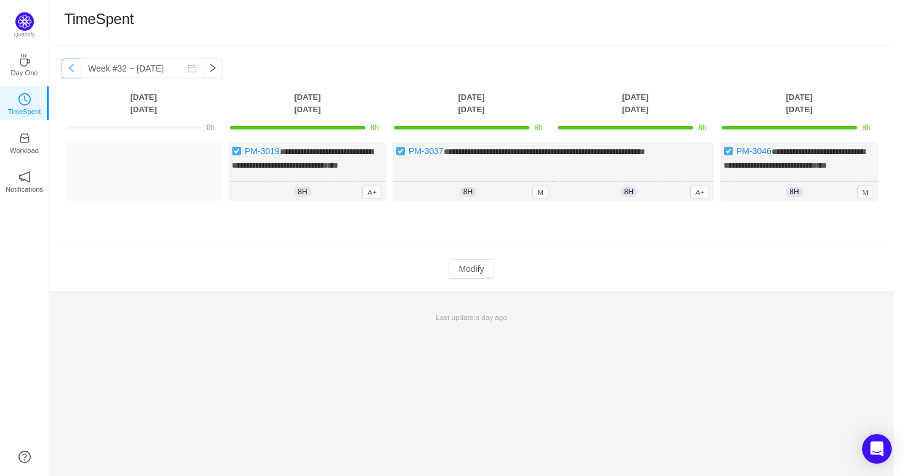
click at [73, 68] on button "button" at bounding box center [72, 69] width 20 height 20
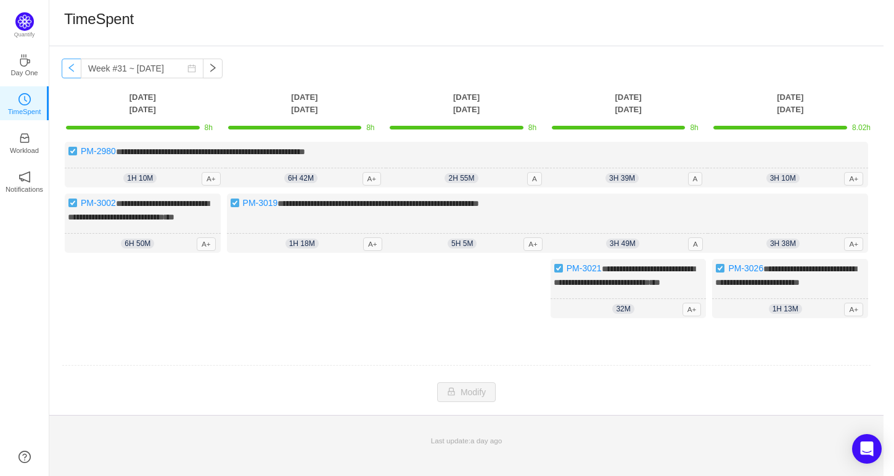
click at [73, 68] on button "button" at bounding box center [72, 69] width 20 height 20
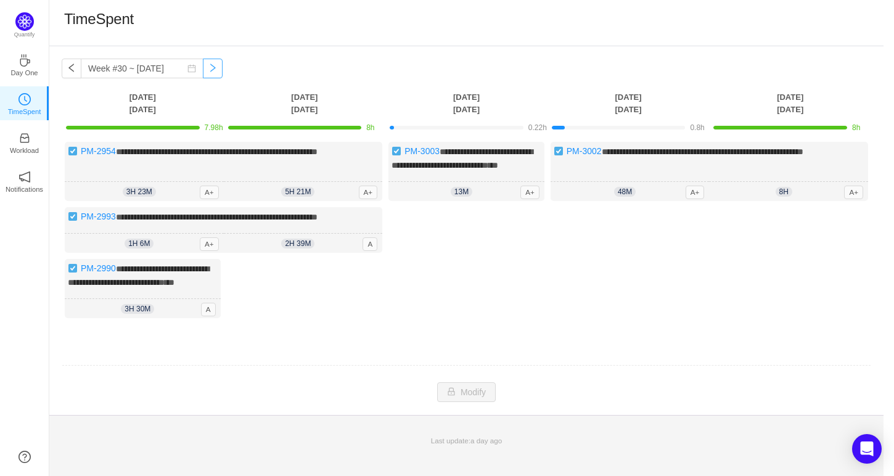
click at [203, 65] on button "button" at bounding box center [213, 69] width 20 height 20
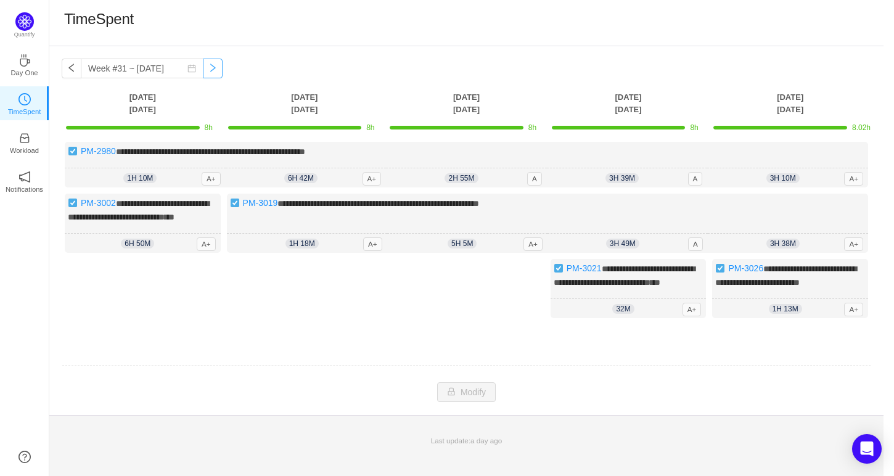
click at [203, 65] on button "button" at bounding box center [213, 69] width 20 height 20
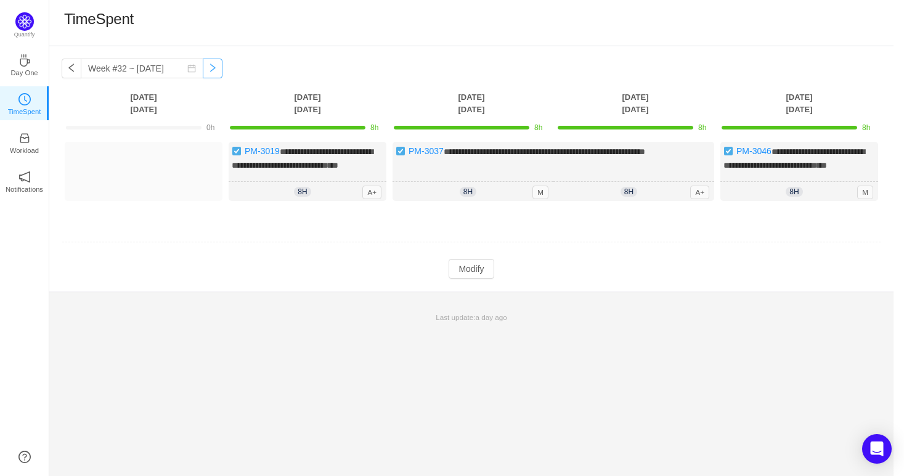
click at [203, 65] on button "button" at bounding box center [213, 69] width 20 height 20
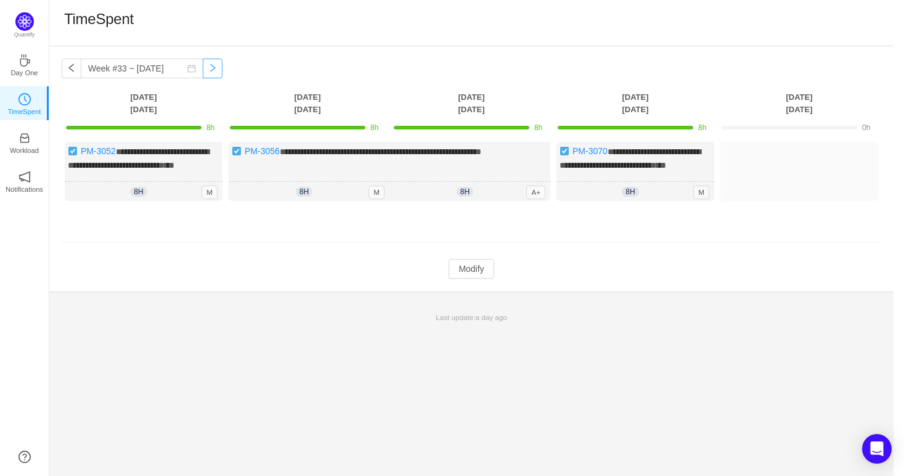
click at [203, 65] on button "button" at bounding box center [213, 69] width 20 height 20
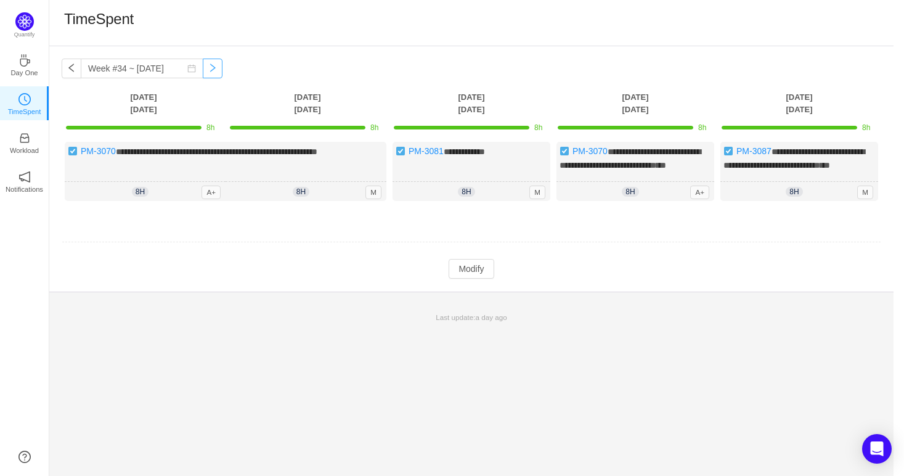
click at [203, 65] on button "button" at bounding box center [213, 69] width 20 height 20
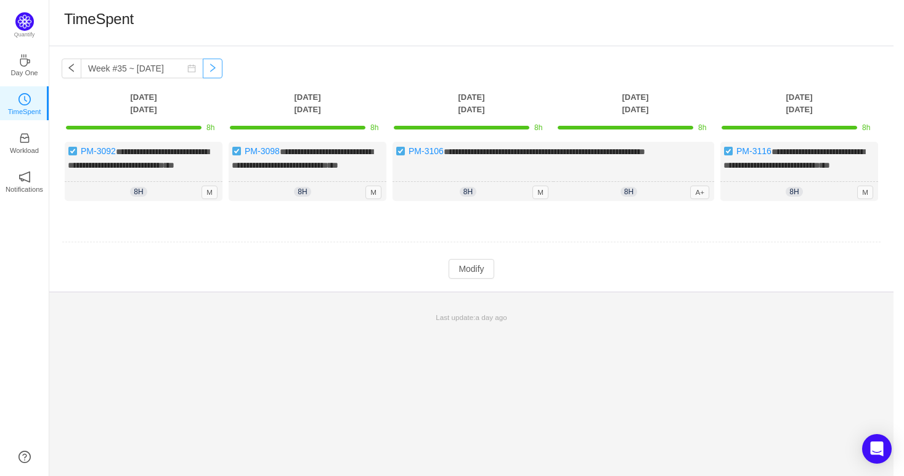
click at [203, 65] on button "button" at bounding box center [213, 69] width 20 height 20
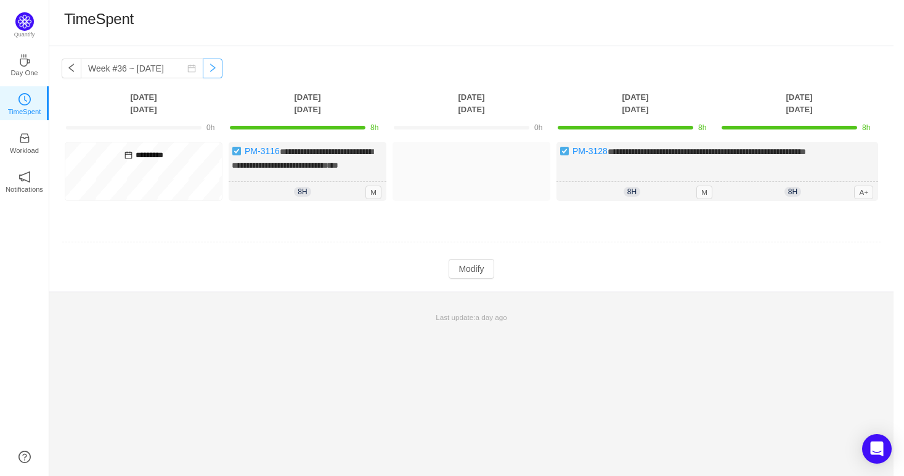
click at [203, 65] on button "button" at bounding box center [213, 69] width 20 height 20
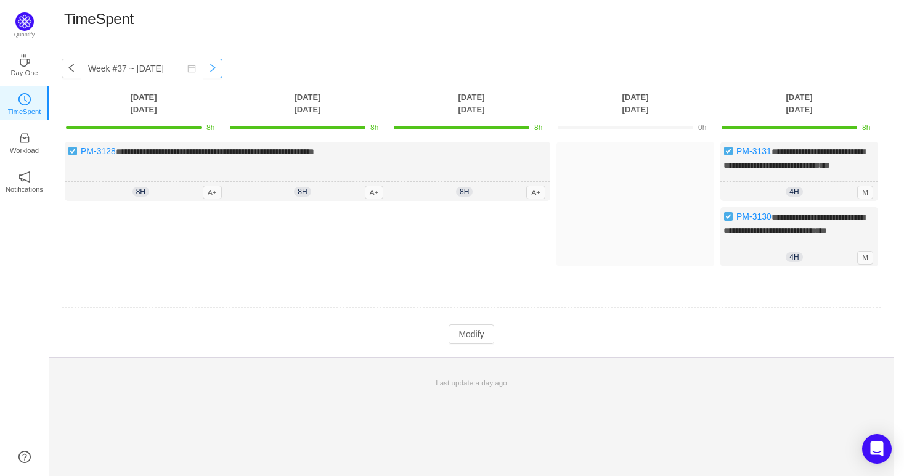
click at [203, 65] on button "button" at bounding box center [213, 69] width 20 height 20
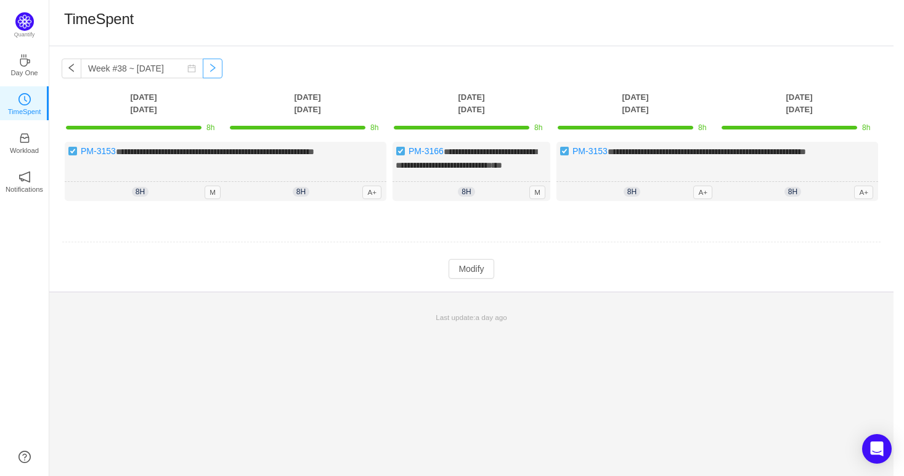
click at [203, 65] on button "button" at bounding box center [213, 69] width 20 height 20
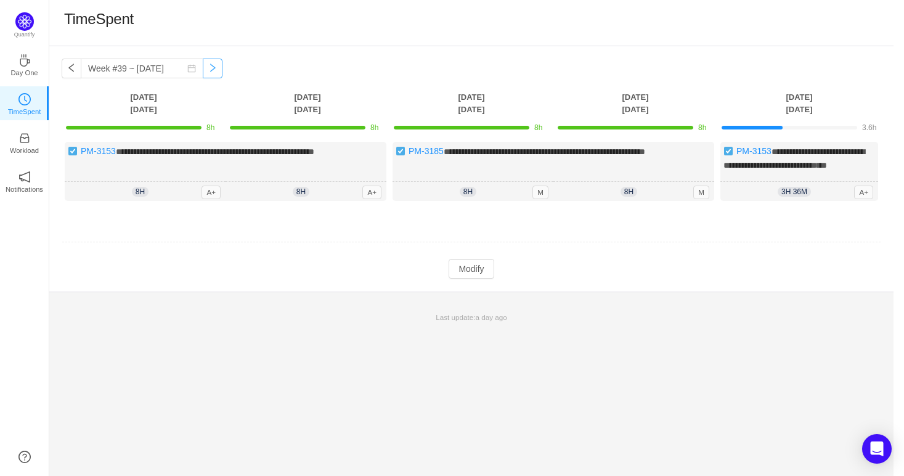
click at [203, 65] on button "button" at bounding box center [213, 69] width 20 height 20
type input "Week #39 ~ [DATE]"
click at [203, 65] on button "button" at bounding box center [213, 69] width 20 height 20
click at [828, 179] on div "**********" at bounding box center [799, 171] width 158 height 59
click at [478, 279] on button "Modify" at bounding box center [471, 269] width 45 height 20
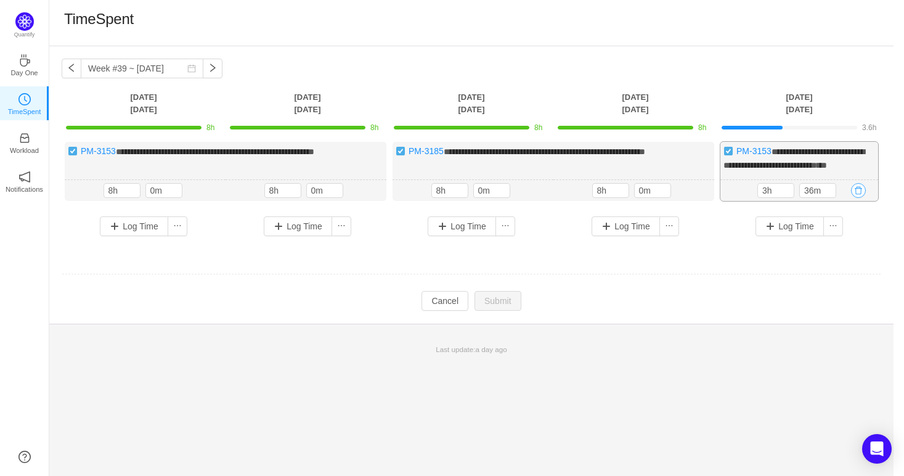
click at [858, 198] on button "button" at bounding box center [858, 190] width 15 height 15
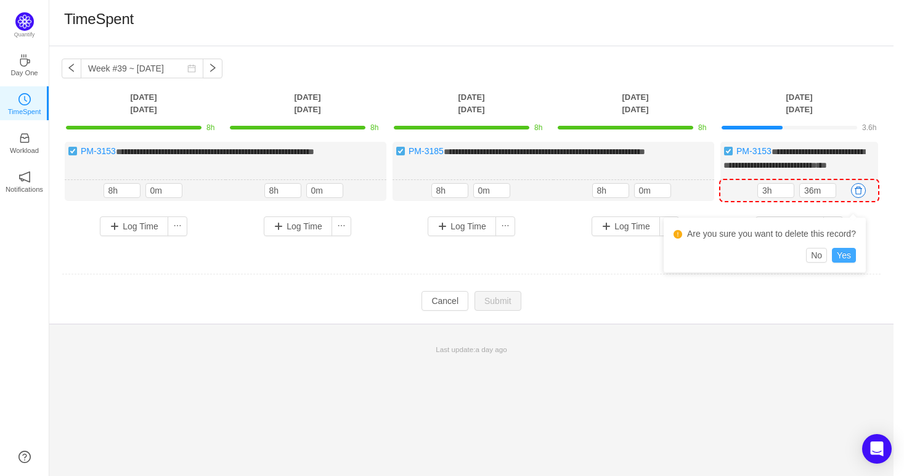
click at [839, 250] on button "Yes" at bounding box center [844, 255] width 24 height 15
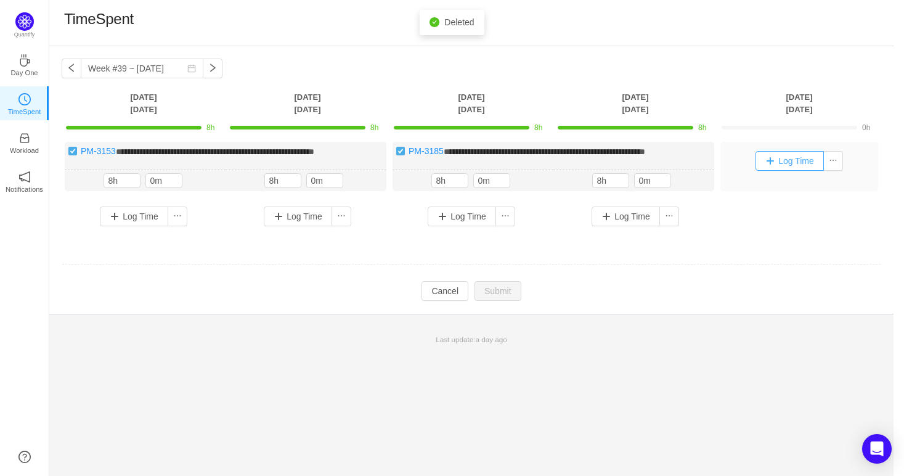
click at [798, 159] on button "Log Time" at bounding box center [790, 161] width 68 height 20
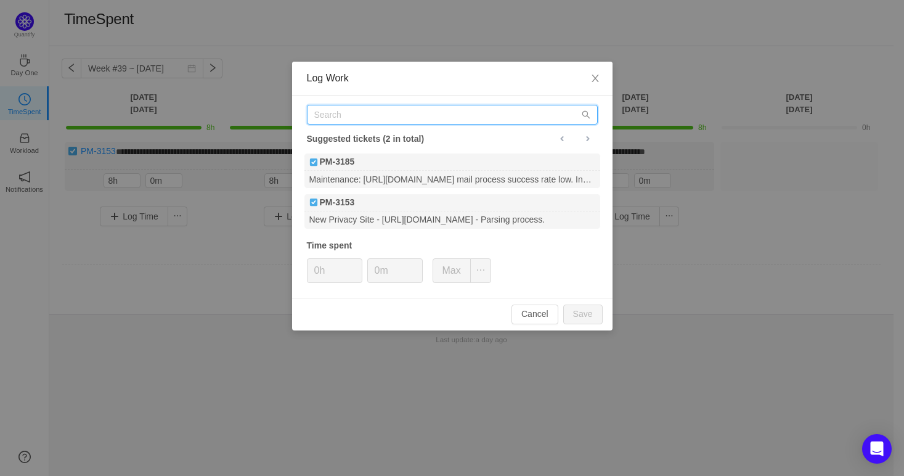
click at [426, 122] on input "text" at bounding box center [452, 115] width 291 height 20
paste input "3192"
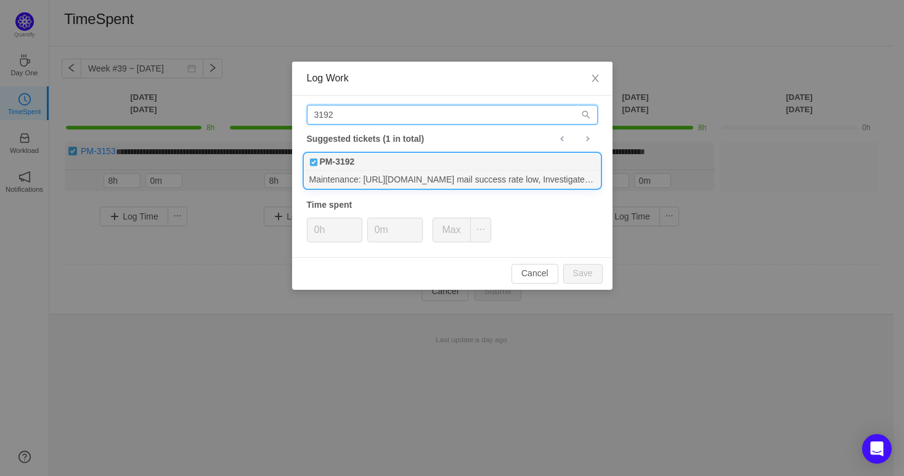
type input "3192"
click at [453, 172] on div "Maintenance: [URL][DOMAIN_NAME] mail success rate low, Investigate and fix." at bounding box center [452, 179] width 296 height 17
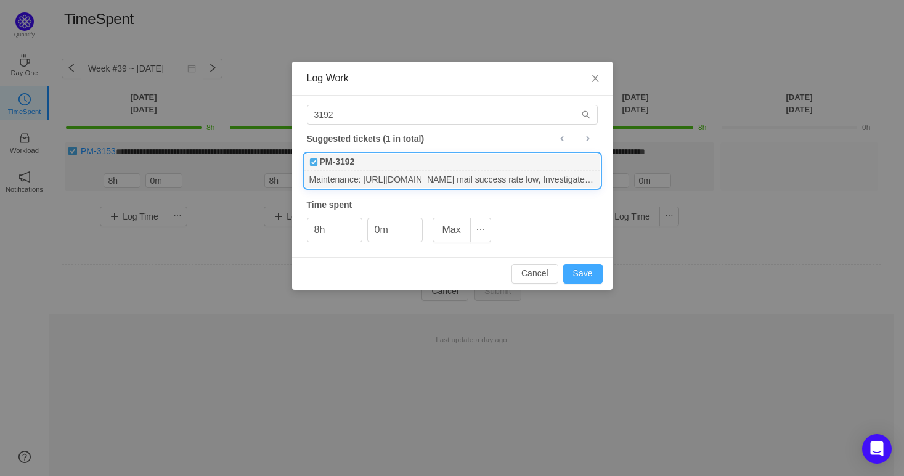
click at [590, 274] on button "Save" at bounding box center [582, 274] width 39 height 20
type input "0h"
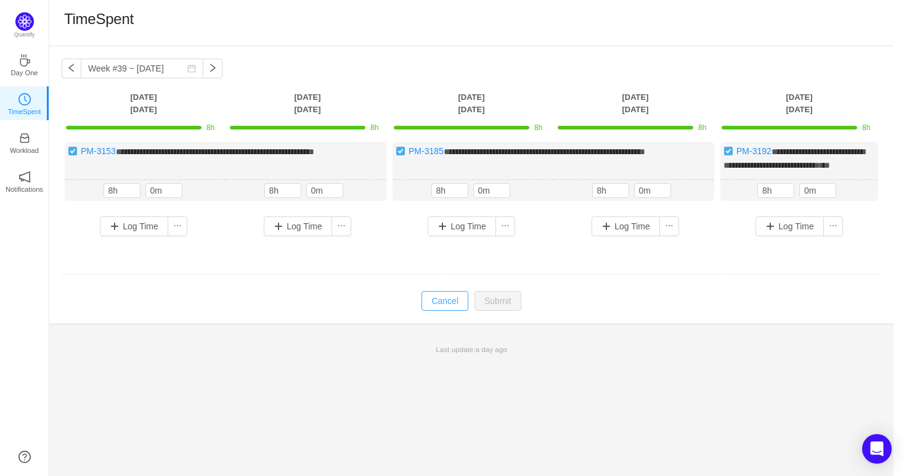
click at [455, 308] on button "Cancel" at bounding box center [445, 301] width 47 height 20
